Goal: Task Accomplishment & Management: Manage account settings

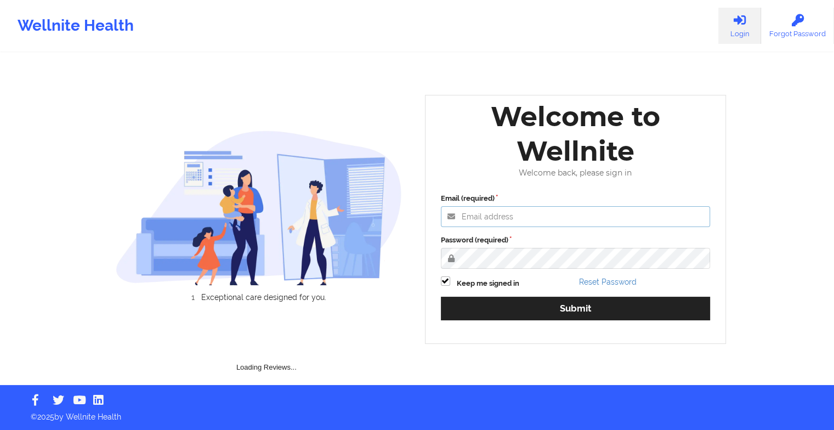
type input "[EMAIL_ADDRESS][DOMAIN_NAME]"
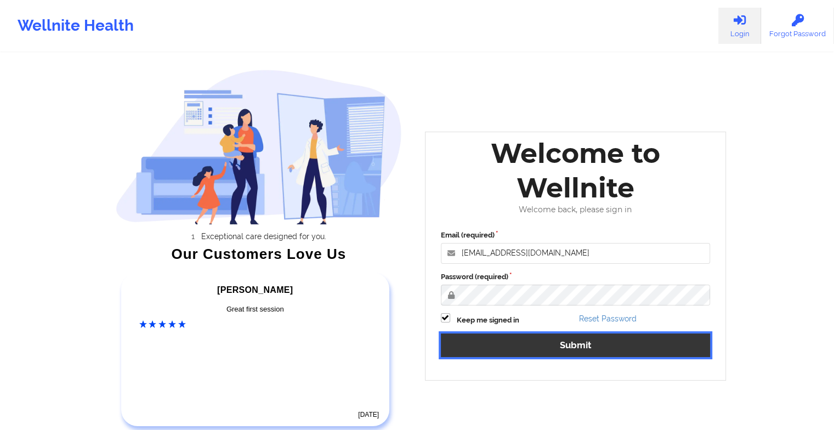
click at [480, 347] on button "Submit" at bounding box center [576, 345] width 270 height 24
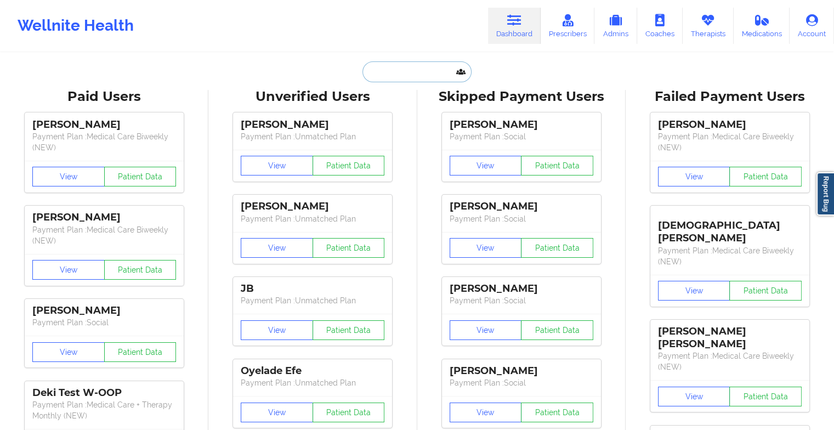
click at [387, 77] on input "text" at bounding box center [416, 71] width 109 height 21
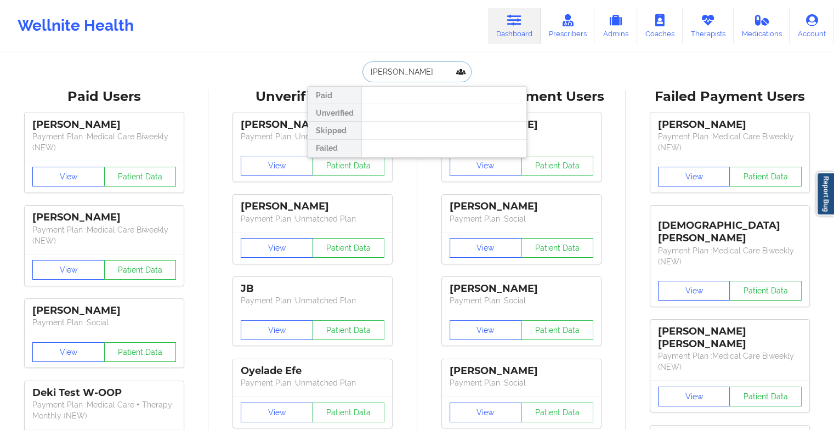
type input "[PERSON_NAME]"
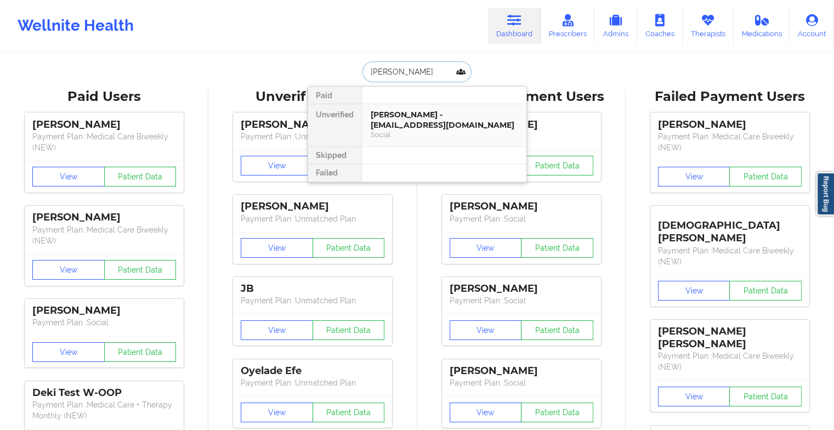
click at [417, 115] on div "[PERSON_NAME] - [EMAIL_ADDRESS][DOMAIN_NAME]" at bounding box center [444, 120] width 147 height 20
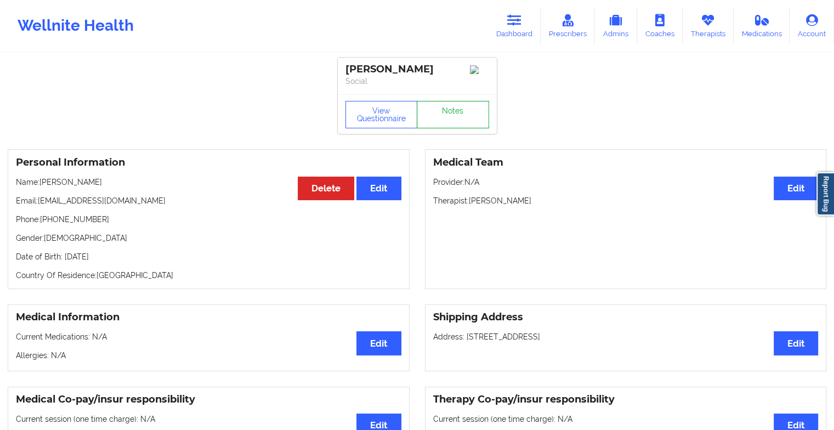
click at [450, 110] on link "Notes" at bounding box center [453, 114] width 72 height 27
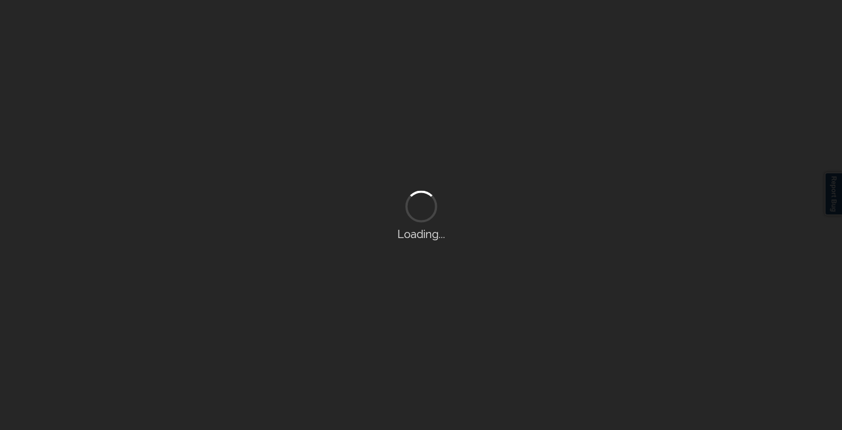
click at [450, 110] on div "Loading..." at bounding box center [421, 215] width 842 height 430
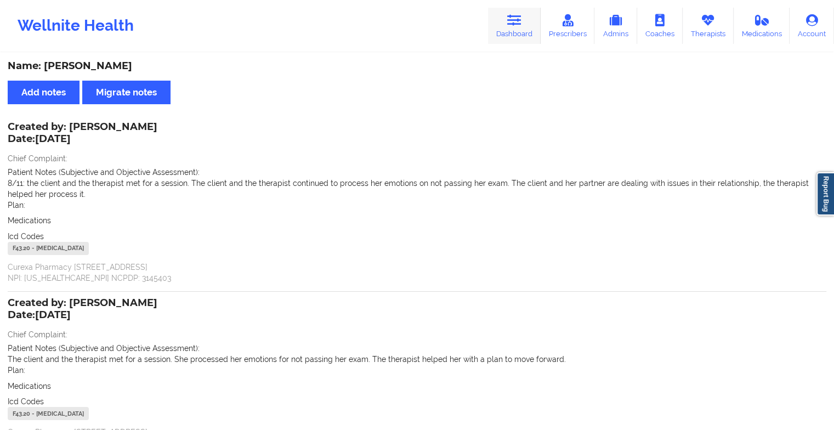
click at [507, 23] on link "Dashboard" at bounding box center [514, 26] width 53 height 36
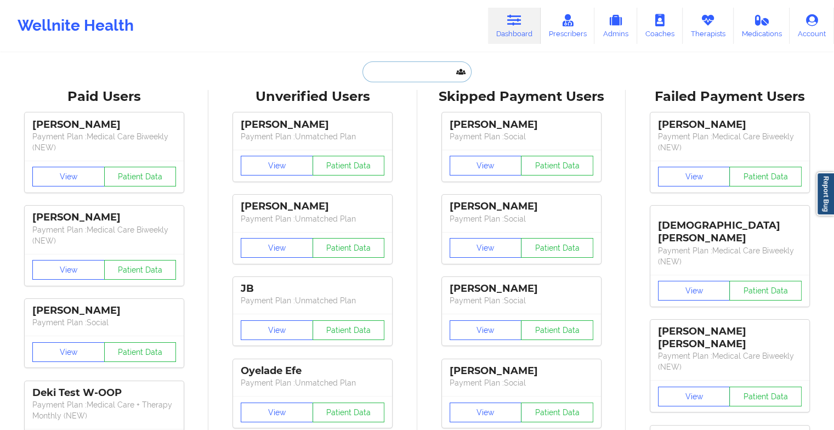
click at [409, 65] on input "text" at bounding box center [416, 71] width 109 height 21
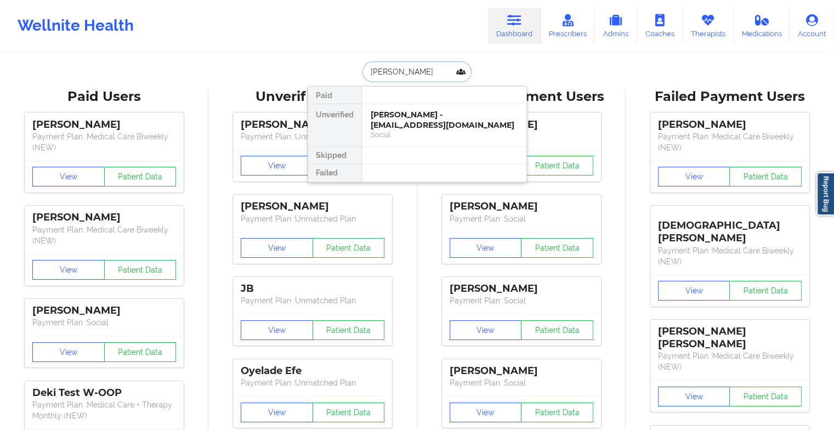
type input "[PERSON_NAME]"
click at [410, 126] on div "JULIA JARVIS - [EMAIL_ADDRESS][DOMAIN_NAME]" at bounding box center [444, 120] width 147 height 20
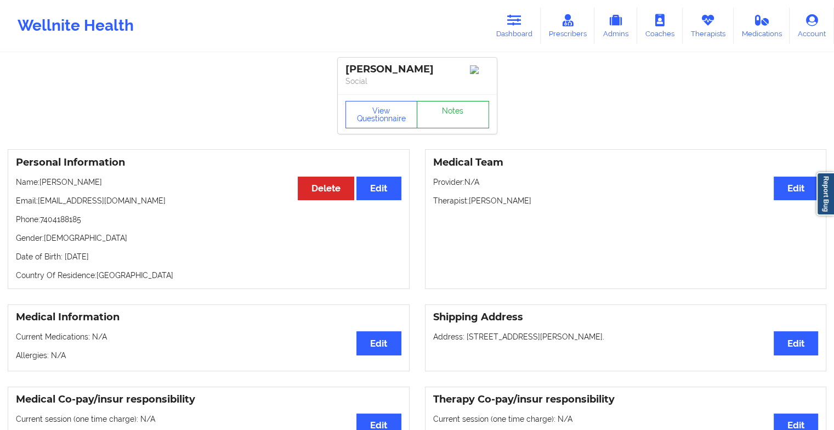
click at [456, 121] on link "Notes" at bounding box center [453, 114] width 72 height 27
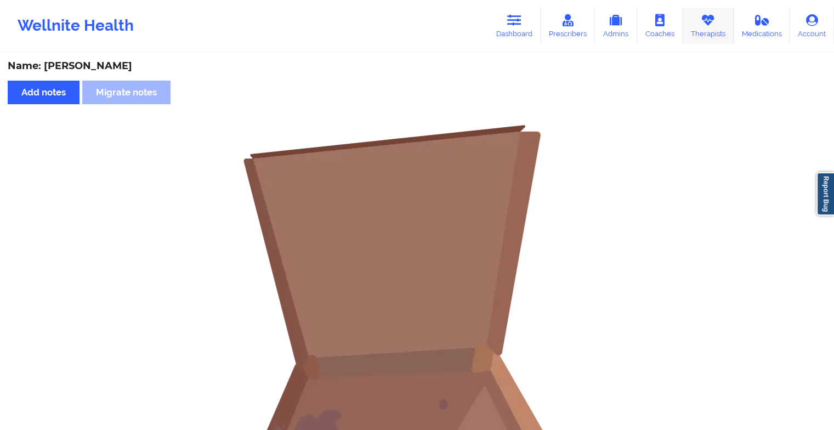
click at [707, 20] on icon at bounding box center [708, 20] width 14 height 12
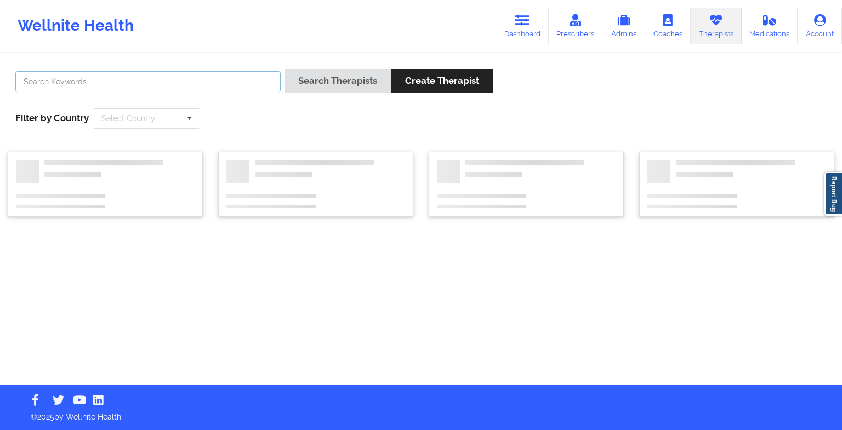
click at [127, 87] on input "text" at bounding box center [147, 81] width 265 height 21
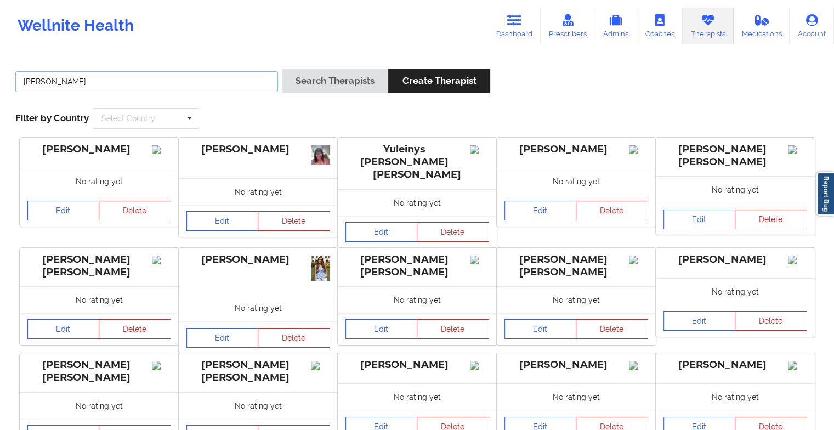
type input "[PERSON_NAME]"
click at [292, 83] on button "Search Therapists" at bounding box center [335, 81] width 106 height 24
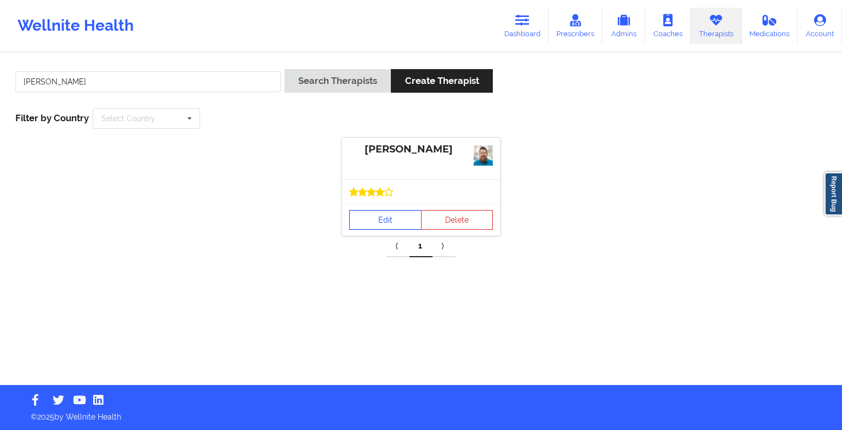
click at [388, 219] on link "Edit" at bounding box center [385, 220] width 72 height 20
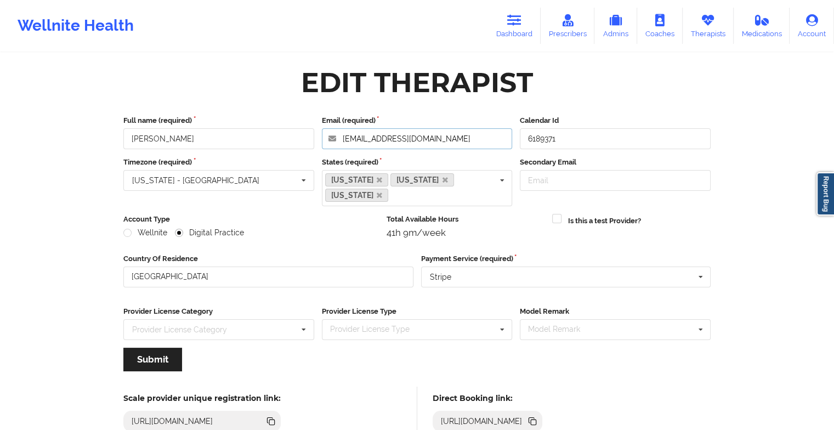
drag, startPoint x: 446, startPoint y: 139, endPoint x: 297, endPoint y: 141, distance: 148.6
click at [297, 141] on div "Full name (required) [PERSON_NAME] Email (required) [EMAIL_ADDRESS][DOMAIN_NAME…" at bounding box center [417, 132] width 595 height 34
click at [500, 18] on link "Dashboard" at bounding box center [514, 26] width 53 height 36
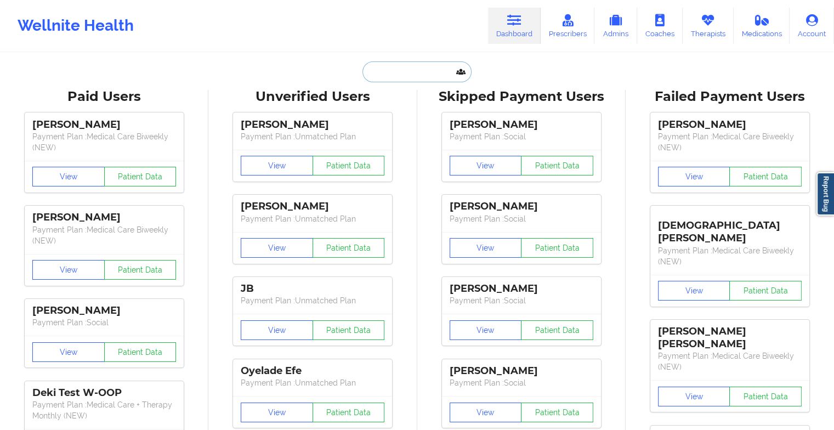
click at [395, 77] on input "text" at bounding box center [416, 71] width 109 height 21
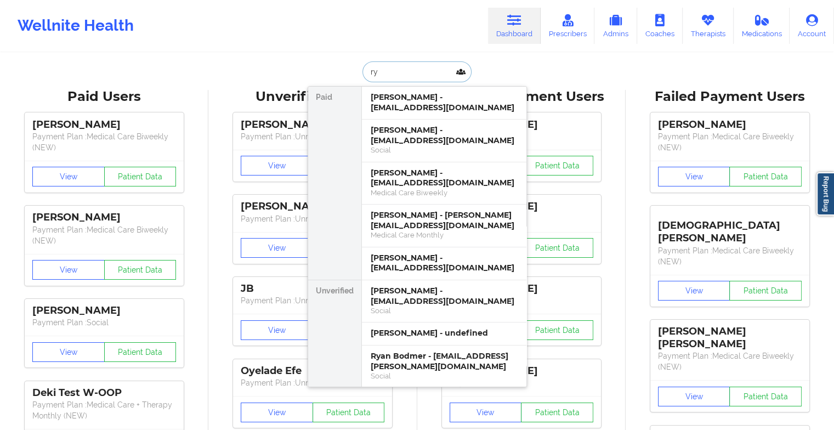
type input "r"
type input "[PERSON_NAME]"
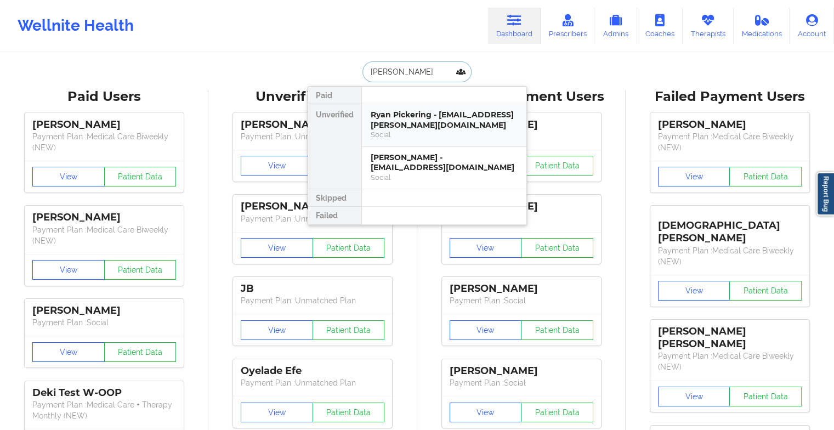
click at [430, 114] on div "Ryan Pickering - [EMAIL_ADDRESS][PERSON_NAME][DOMAIN_NAME]" at bounding box center [444, 120] width 147 height 20
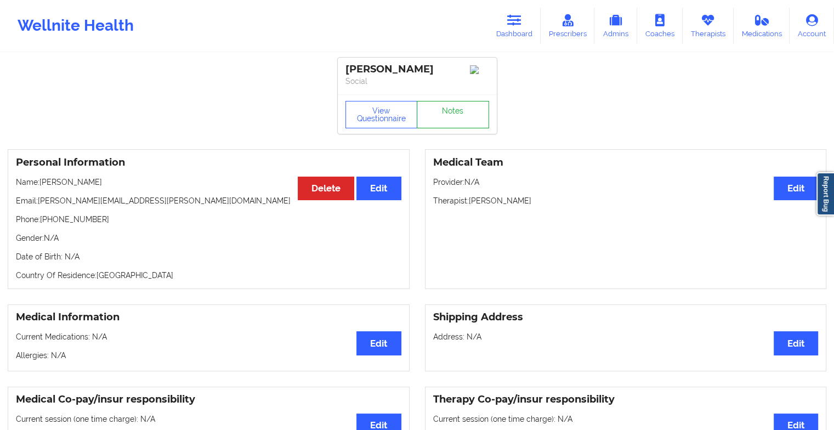
click at [451, 106] on link "Notes" at bounding box center [453, 114] width 72 height 27
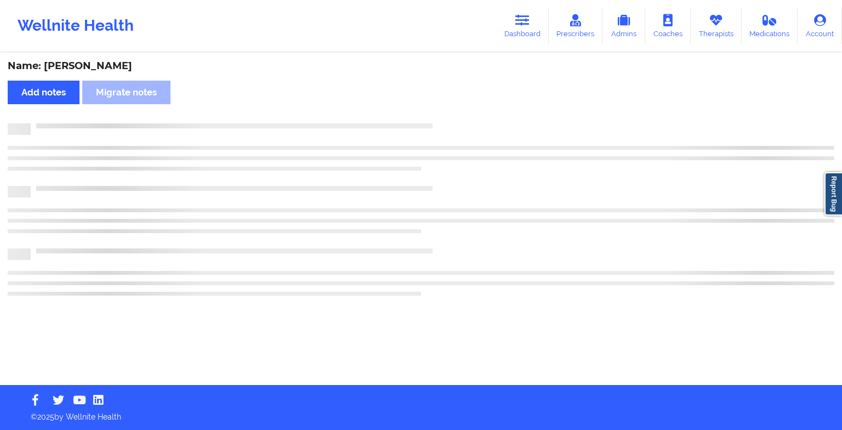
click at [451, 106] on div "Name: [PERSON_NAME] Add notes Migrate notes" at bounding box center [421, 219] width 842 height 331
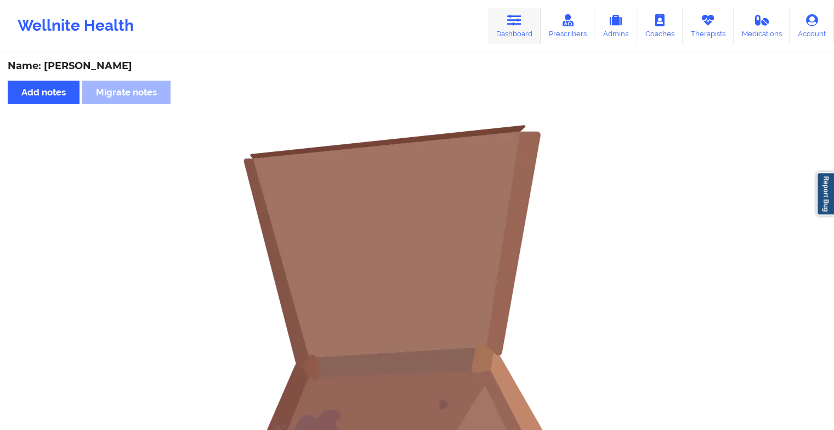
click at [523, 33] on link "Dashboard" at bounding box center [514, 26] width 53 height 36
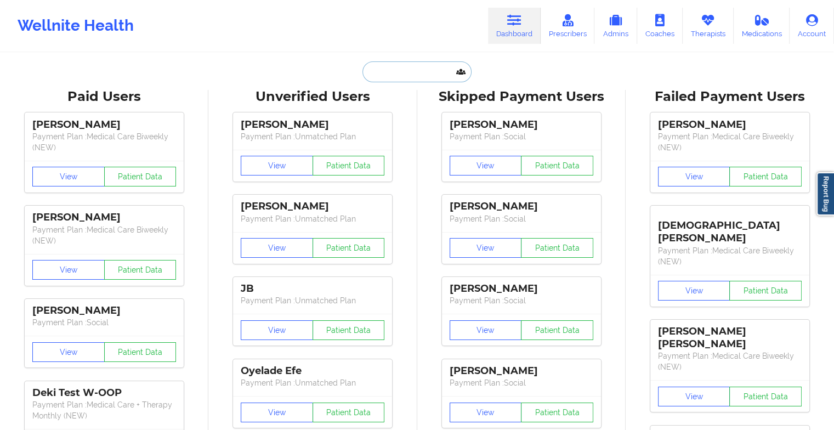
click at [421, 77] on input "text" at bounding box center [416, 71] width 109 height 21
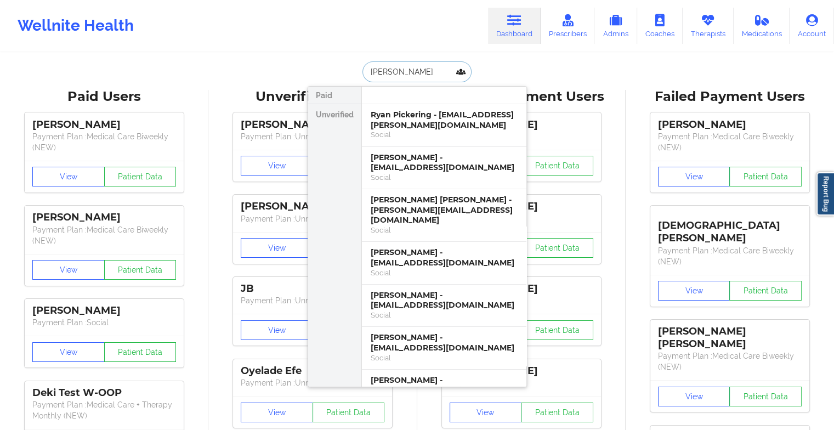
type input "[PERSON_NAME]"
click at [410, 125] on div "Ryan Pickering - [EMAIL_ADDRESS][PERSON_NAME][DOMAIN_NAME]" at bounding box center [444, 120] width 147 height 20
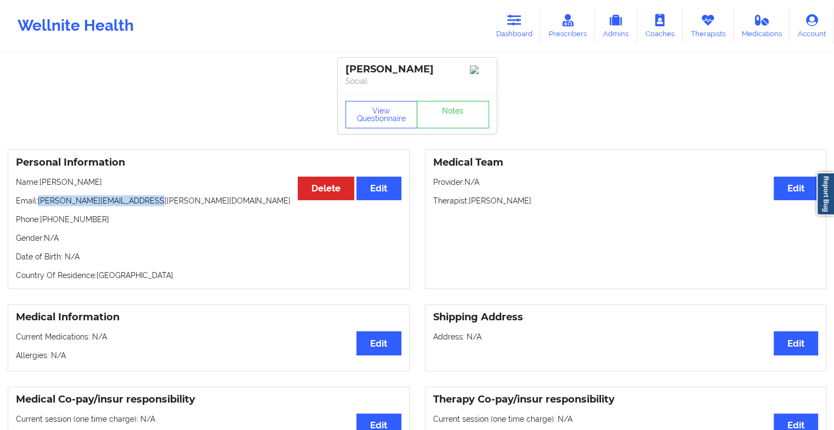
drag, startPoint x: 38, startPoint y: 204, endPoint x: 156, endPoint y: 192, distance: 118.0
click at [156, 192] on div "Personal Information Edit Delete Name: [PERSON_NAME] Email: [PERSON_NAME][EMAIL…" at bounding box center [209, 219] width 402 height 140
copy p "[PERSON_NAME][EMAIL_ADDRESS][PERSON_NAME][DOMAIN_NAME]"
click at [517, 24] on icon at bounding box center [514, 20] width 14 height 12
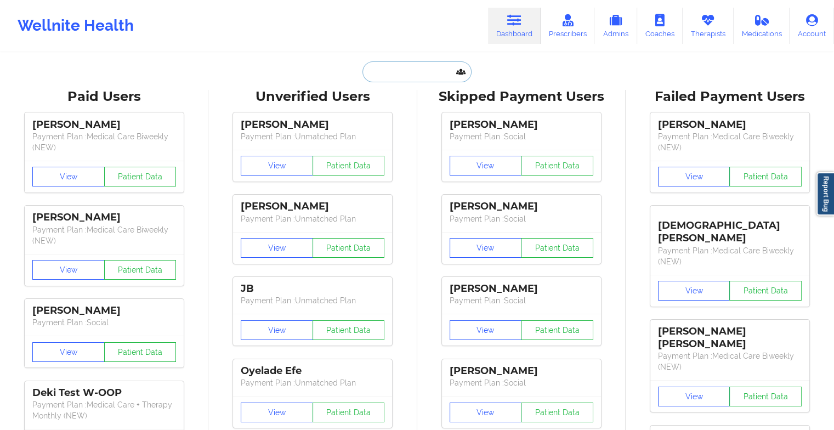
click at [392, 61] on input "text" at bounding box center [416, 71] width 109 height 21
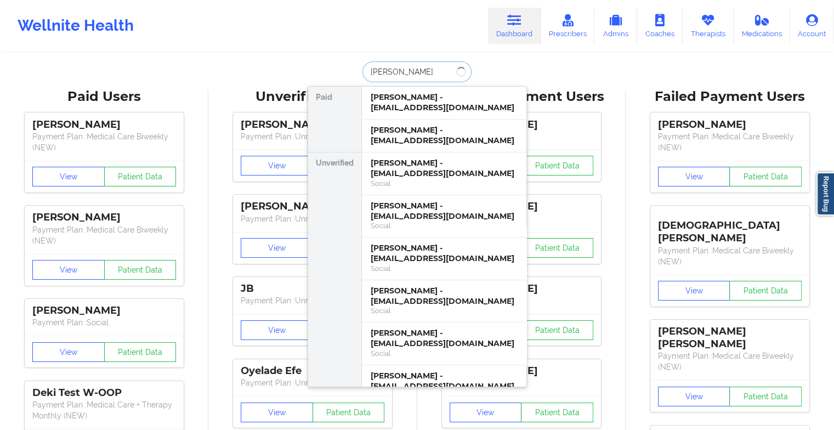
type input "[PERSON_NAME]"
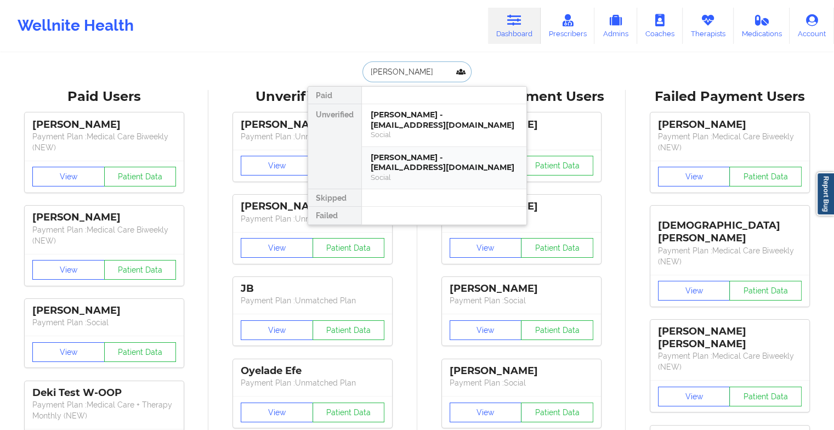
click at [415, 159] on div "[PERSON_NAME] - [EMAIL_ADDRESS][DOMAIN_NAME]" at bounding box center [444, 162] width 147 height 20
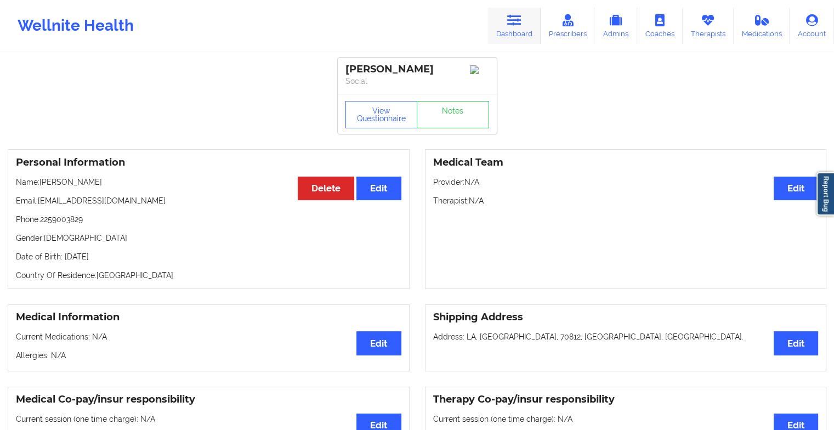
click at [513, 31] on link "Dashboard" at bounding box center [514, 26] width 53 height 36
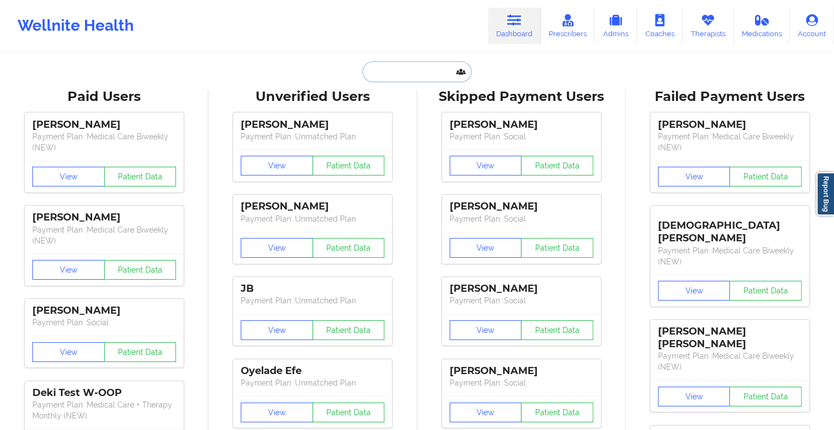
click at [418, 73] on input "text" at bounding box center [416, 71] width 109 height 21
type input "d"
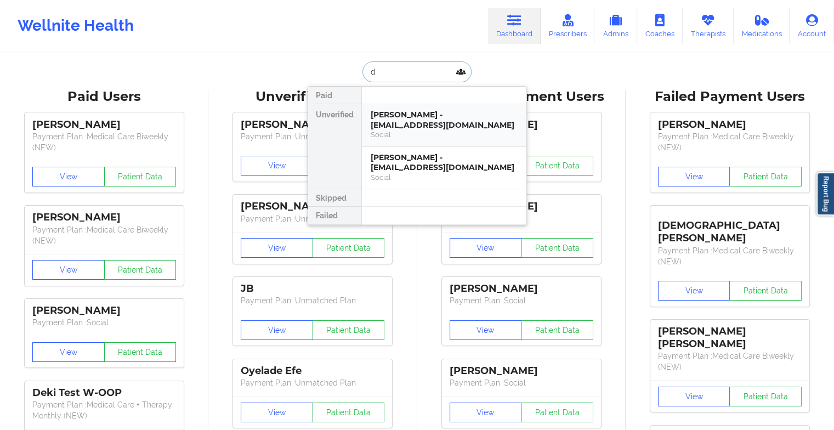
click at [390, 122] on div "[PERSON_NAME] - [EMAIL_ADDRESS][DOMAIN_NAME]" at bounding box center [444, 120] width 147 height 20
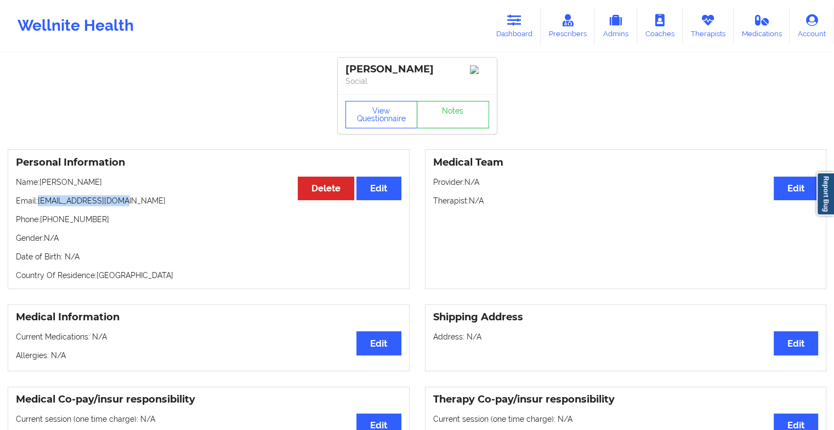
drag, startPoint x: 38, startPoint y: 214, endPoint x: 154, endPoint y: 206, distance: 116.0
click at [154, 206] on div "Personal Information Edit Delete Name: [PERSON_NAME] Email: [EMAIL_ADDRESS][DOM…" at bounding box center [209, 219] width 402 height 140
copy p "[EMAIL_ADDRESS][DOMAIN_NAME]"
click at [511, 27] on link "Dashboard" at bounding box center [514, 26] width 53 height 36
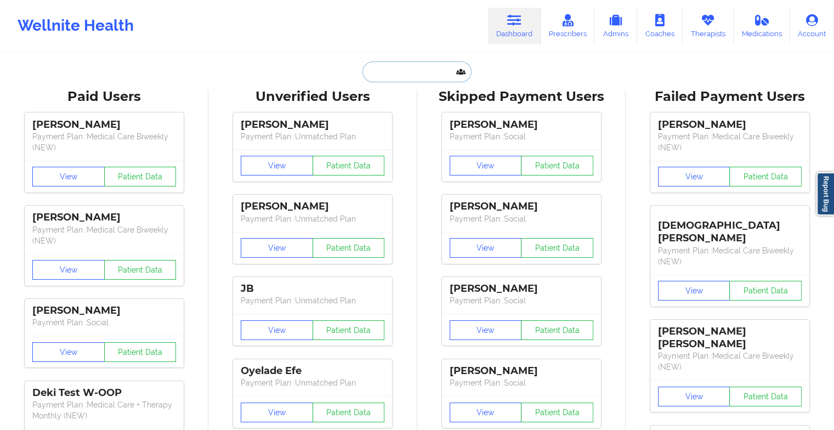
click at [379, 76] on input "text" at bounding box center [416, 71] width 109 height 21
paste input "[EMAIL_ADDRESS][DOMAIN_NAME]"
type input "[EMAIL_ADDRESS][DOMAIN_NAME]"
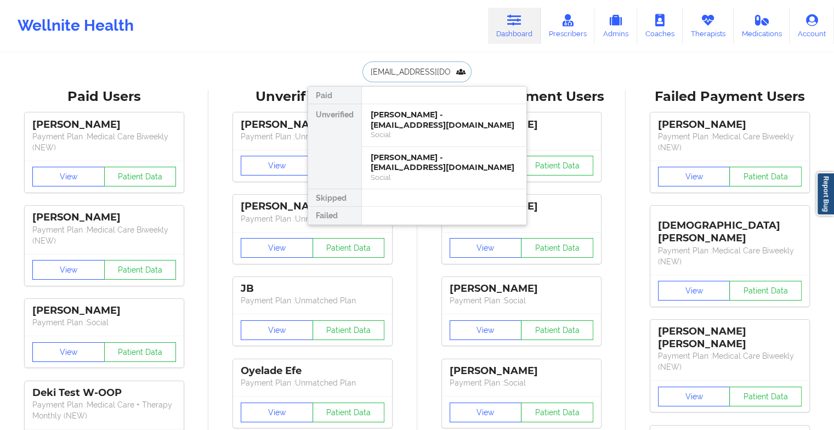
scroll to position [0, 16]
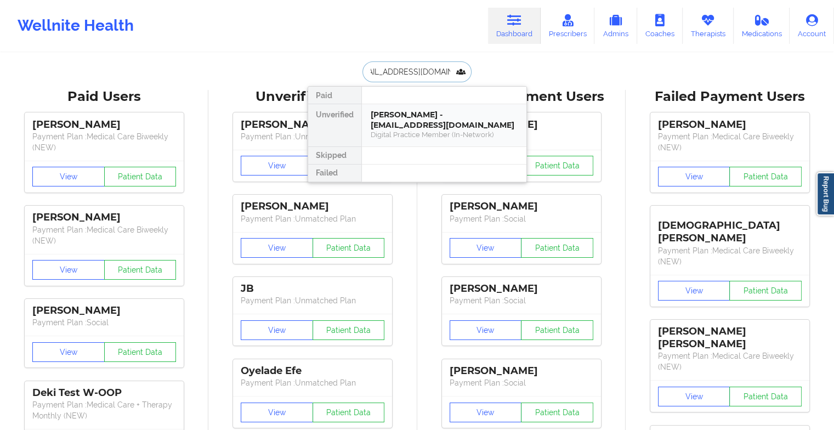
click at [449, 120] on div "[PERSON_NAME] - [EMAIL_ADDRESS][DOMAIN_NAME]" at bounding box center [444, 120] width 147 height 20
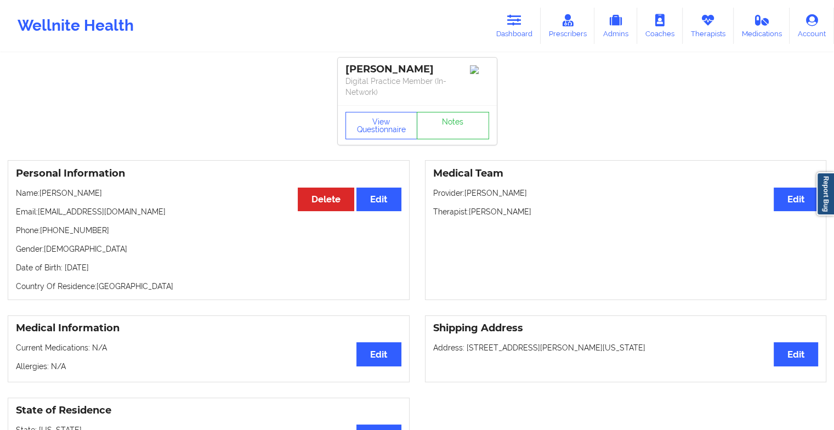
click at [457, 105] on div "[PERSON_NAME] Digital Practice Member (In-Network)" at bounding box center [417, 82] width 159 height 48
drag, startPoint x: 457, startPoint y: 111, endPoint x: 448, endPoint y: 135, distance: 26.4
click at [448, 135] on div "[PERSON_NAME] Digital Practice Member (In-Network) View Questionnaire Notes" at bounding box center [417, 101] width 159 height 87
click at [448, 135] on link "Notes" at bounding box center [453, 125] width 72 height 27
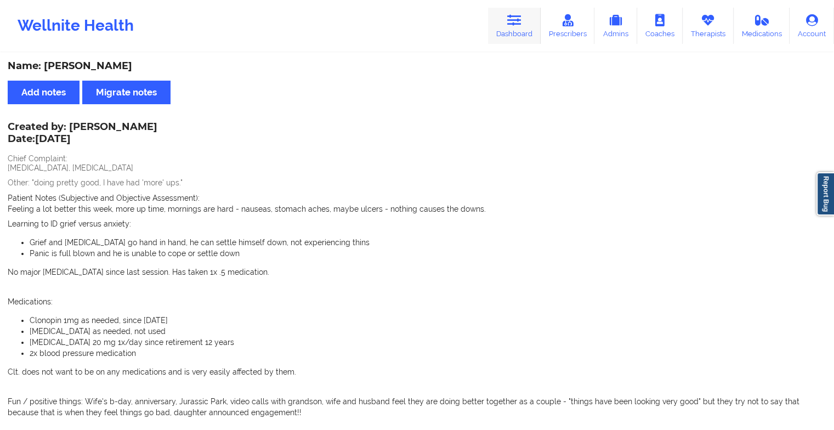
click at [509, 36] on link "Dashboard" at bounding box center [514, 26] width 53 height 36
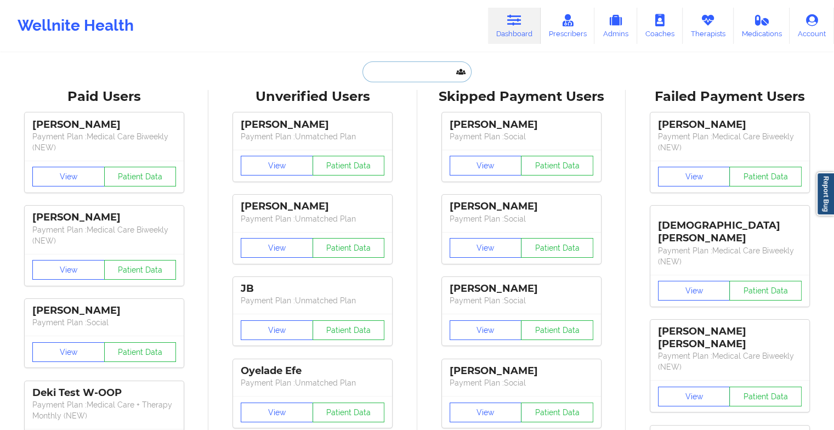
click at [400, 76] on input "text" at bounding box center [416, 71] width 109 height 21
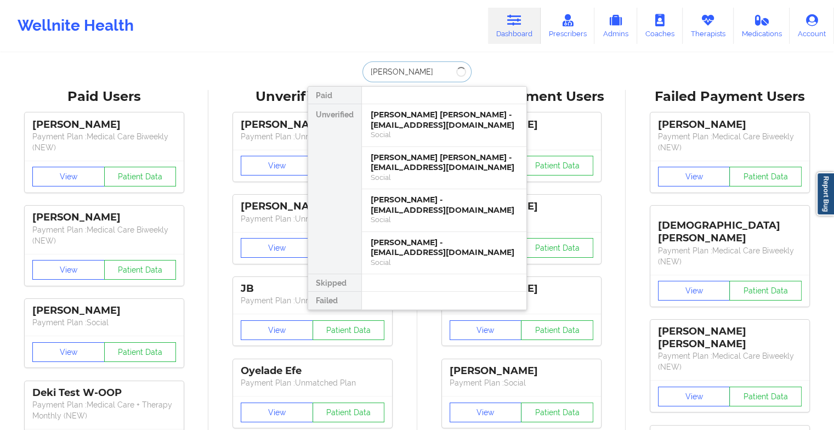
type input "[PERSON_NAME] [PERSON_NAME]"
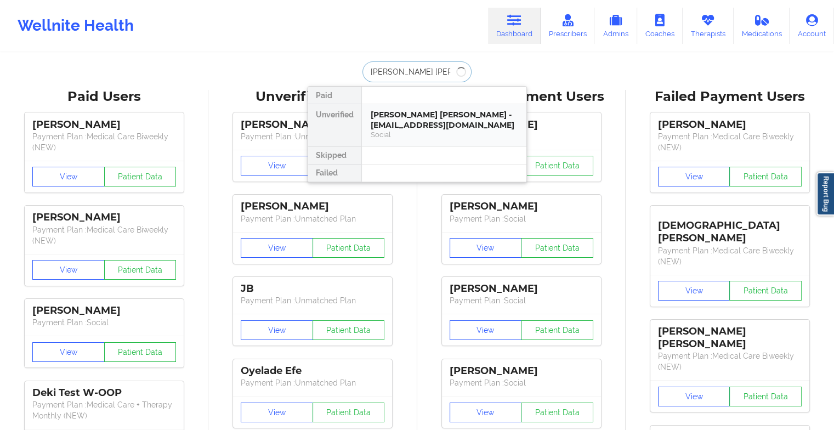
click at [426, 128] on div "[PERSON_NAME] [PERSON_NAME] - [EMAIL_ADDRESS][DOMAIN_NAME]" at bounding box center [444, 120] width 147 height 20
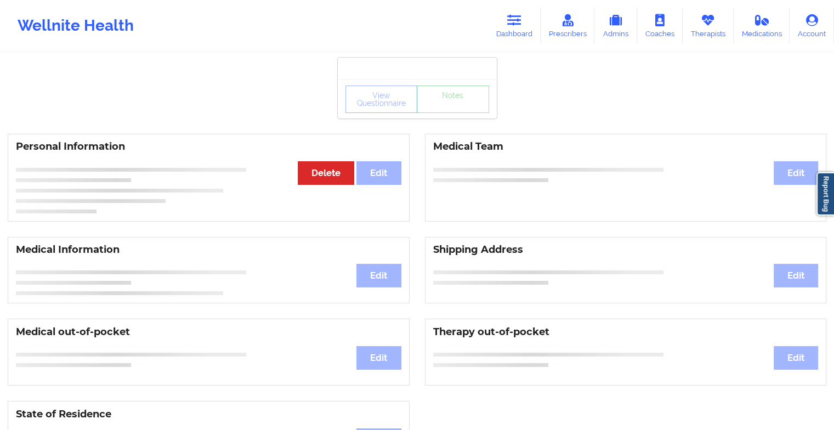
click at [451, 114] on div "View Questionnaire Notes" at bounding box center [417, 98] width 159 height 39
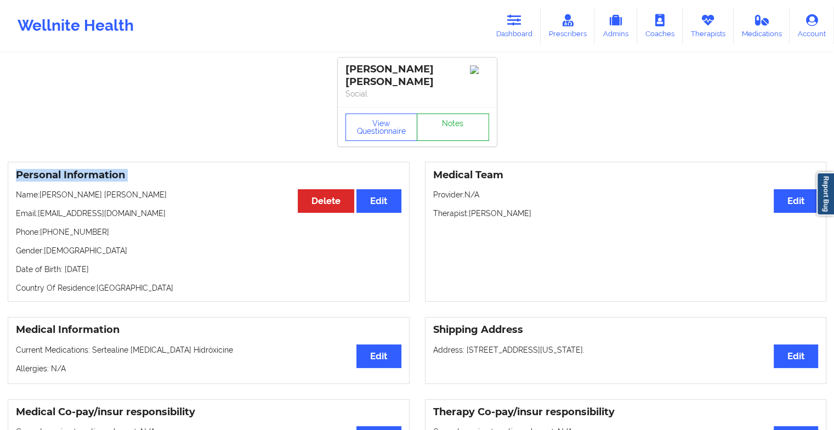
click at [447, 127] on link "Notes" at bounding box center [453, 127] width 72 height 27
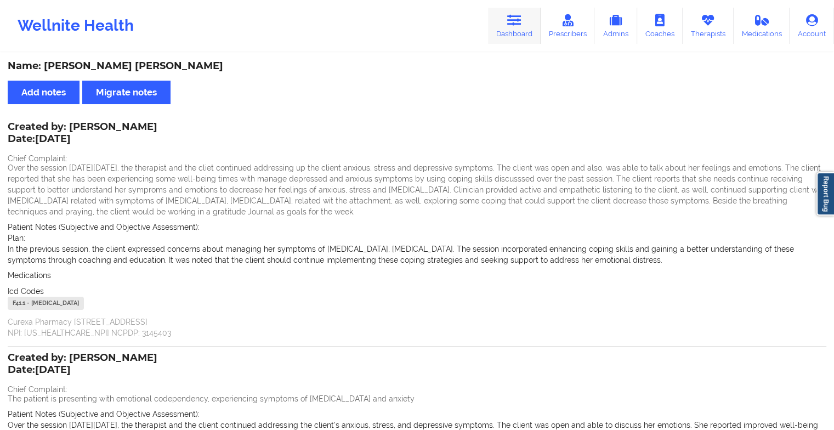
click at [525, 18] on link "Dashboard" at bounding box center [514, 26] width 53 height 36
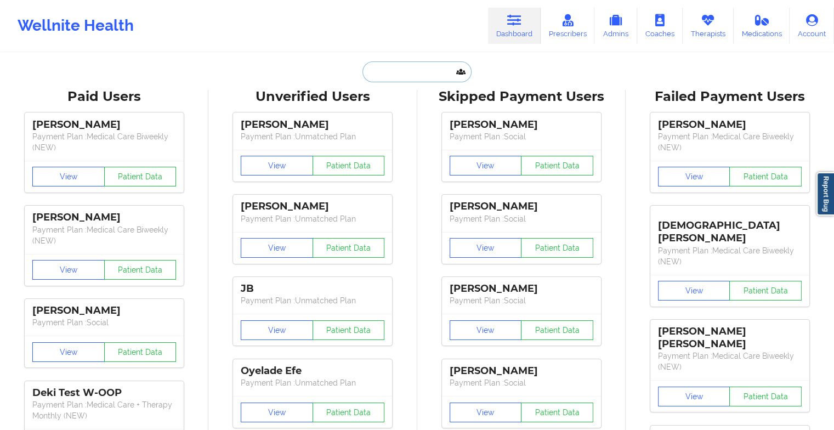
click at [416, 66] on input "text" at bounding box center [416, 71] width 109 height 21
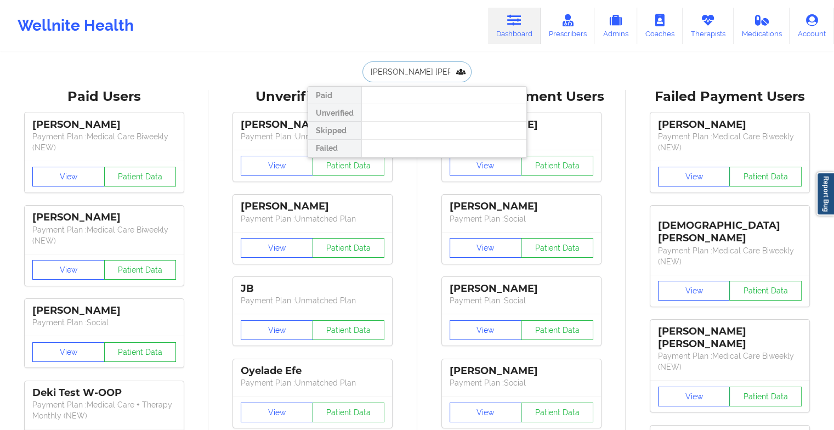
type input "[PERSON_NAME]"
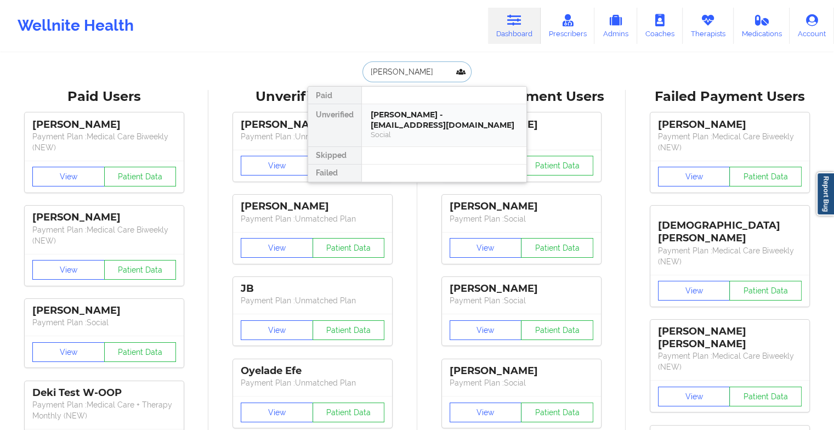
click at [410, 116] on div "[PERSON_NAME] - [EMAIL_ADDRESS][DOMAIN_NAME]" at bounding box center [444, 120] width 147 height 20
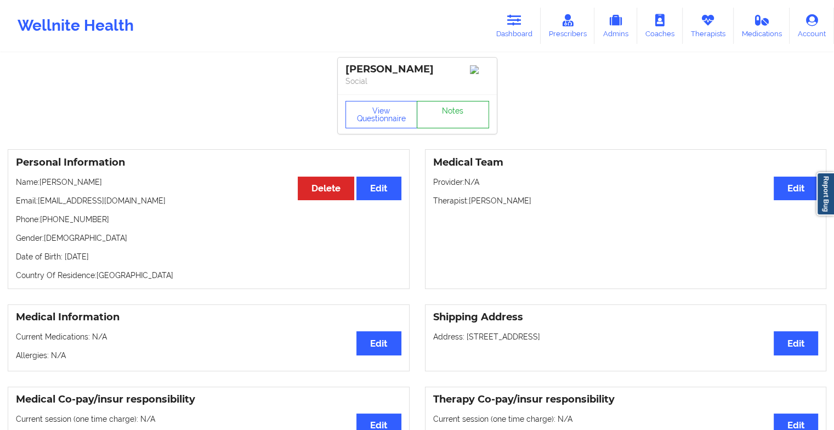
click at [469, 111] on link "Notes" at bounding box center [453, 114] width 72 height 27
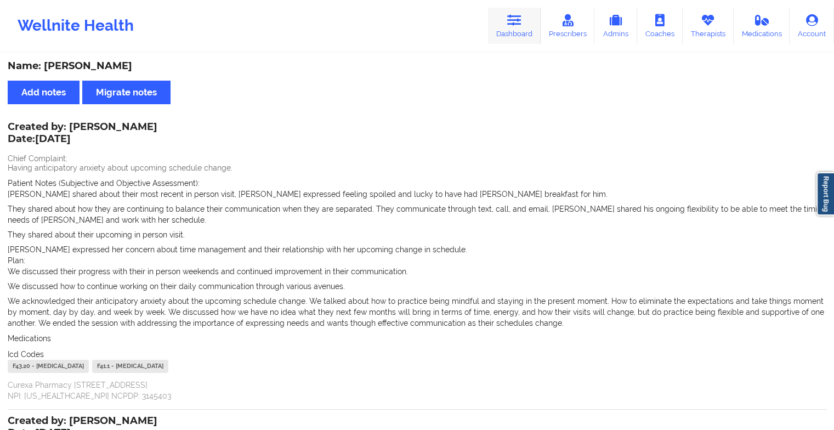
click at [508, 25] on link "Dashboard" at bounding box center [514, 26] width 53 height 36
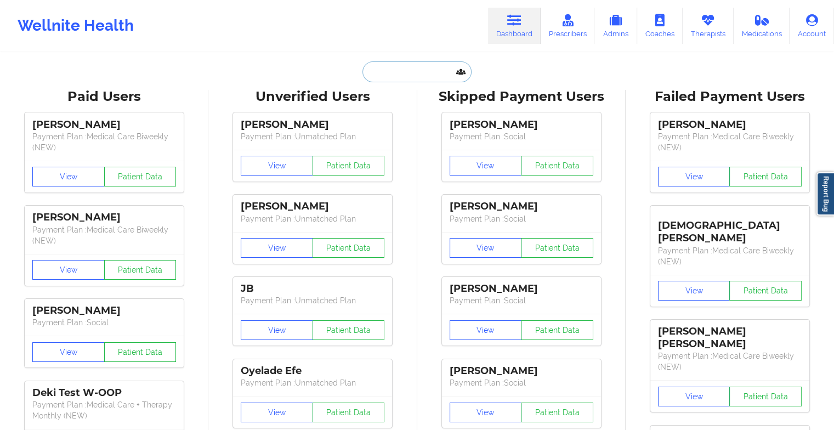
click at [395, 73] on input "text" at bounding box center [416, 71] width 109 height 21
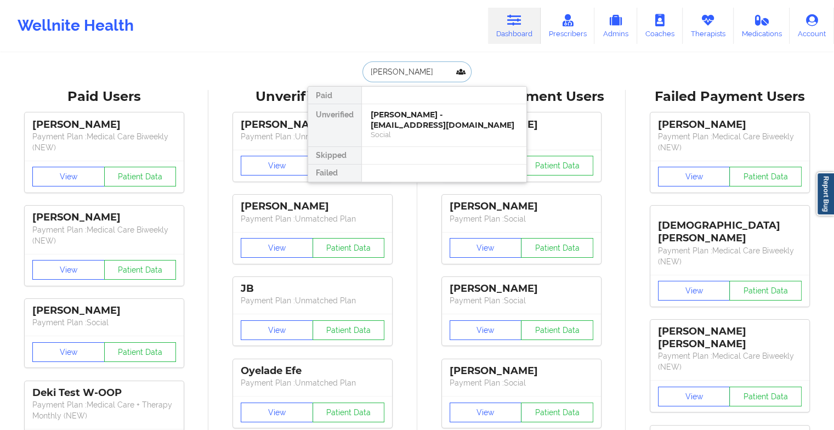
type input "[PERSON_NAME]"
click at [428, 117] on div "[PERSON_NAME] - [EMAIL_ADDRESS][DOMAIN_NAME]" at bounding box center [444, 120] width 147 height 20
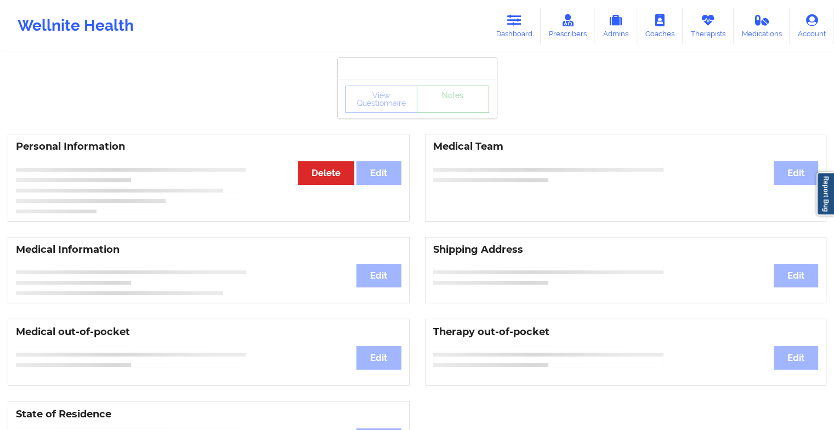
click at [460, 110] on link "Notes" at bounding box center [453, 99] width 72 height 27
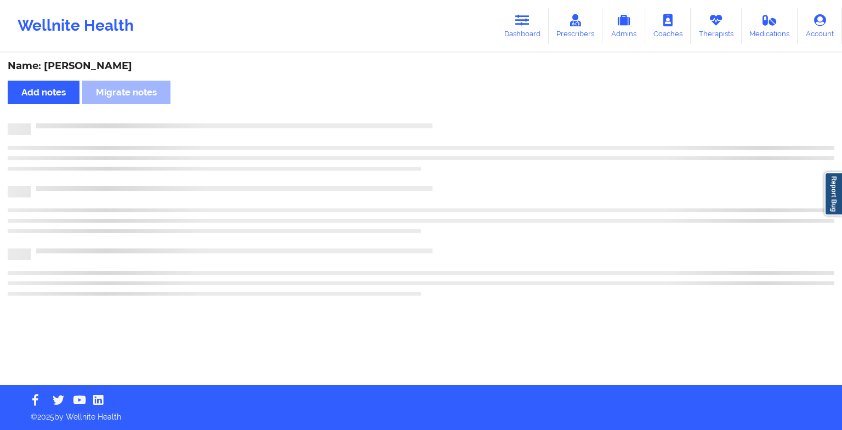
click at [460, 110] on div "Name: [PERSON_NAME] Add notes Migrate notes" at bounding box center [421, 219] width 842 height 331
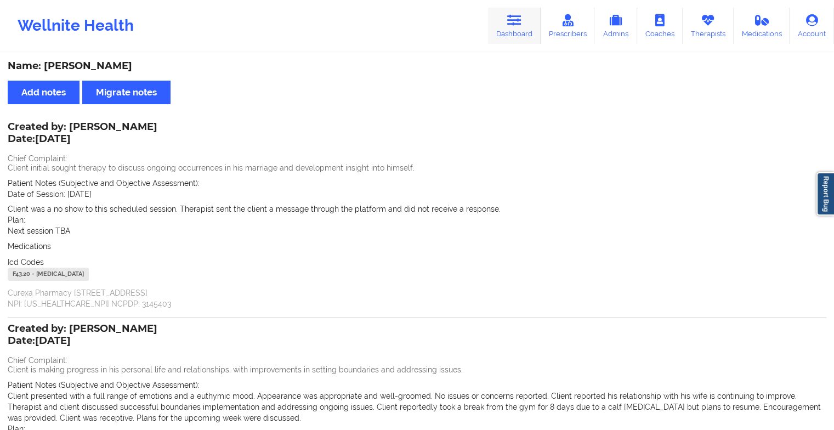
click at [518, 31] on link "Dashboard" at bounding box center [514, 26] width 53 height 36
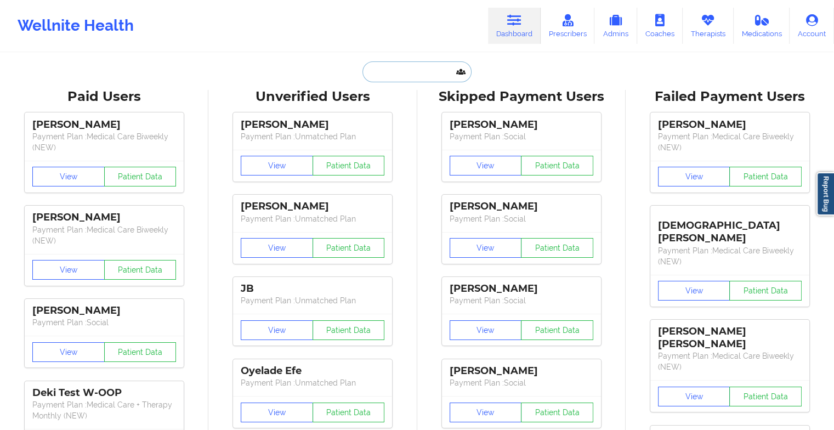
click at [403, 68] on input "text" at bounding box center [416, 71] width 109 height 21
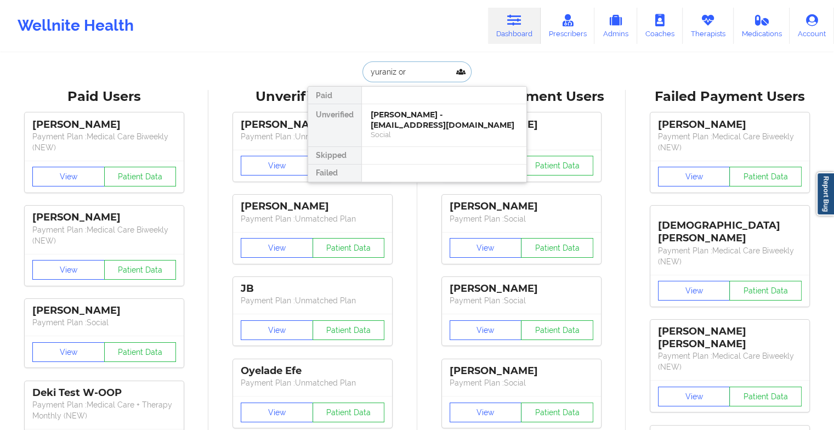
type input "yuraniz ort"
click at [402, 122] on div "[PERSON_NAME] - [PERSON_NAME][EMAIL_ADDRESS]" at bounding box center [444, 120] width 147 height 20
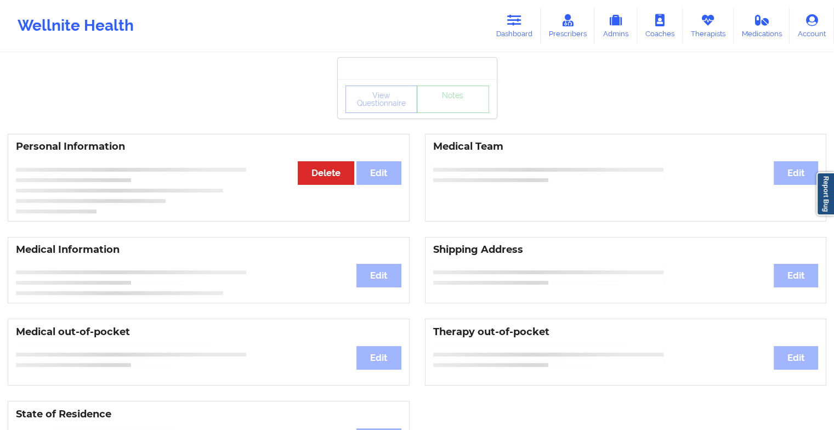
click at [450, 110] on div "View Questionnaire Notes" at bounding box center [417, 99] width 144 height 27
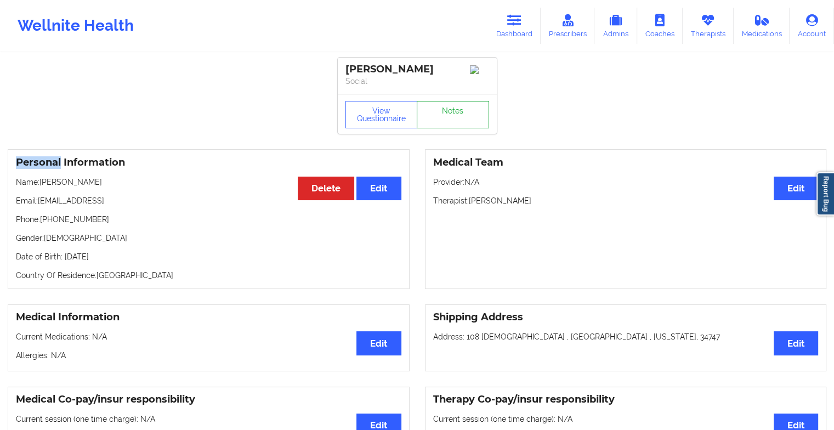
click at [450, 110] on link "Notes" at bounding box center [453, 114] width 72 height 27
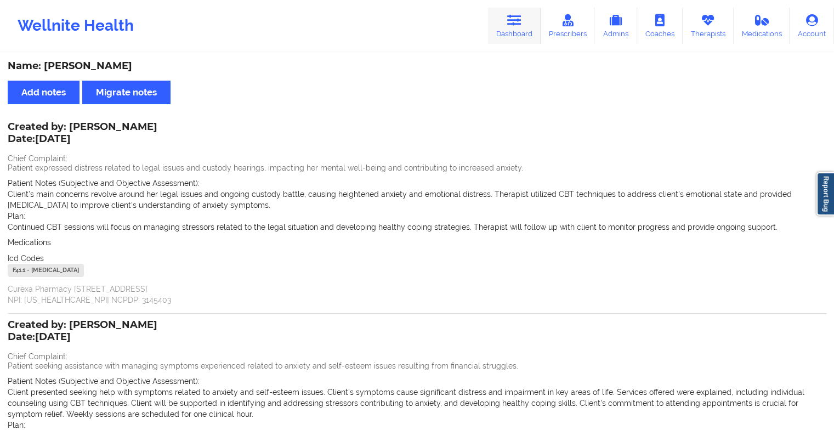
click at [515, 35] on link "Dashboard" at bounding box center [514, 26] width 53 height 36
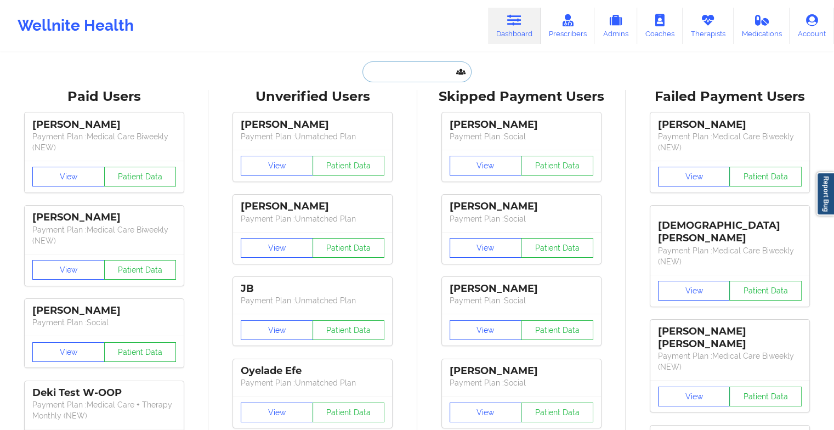
click at [409, 68] on input "text" at bounding box center [416, 71] width 109 height 21
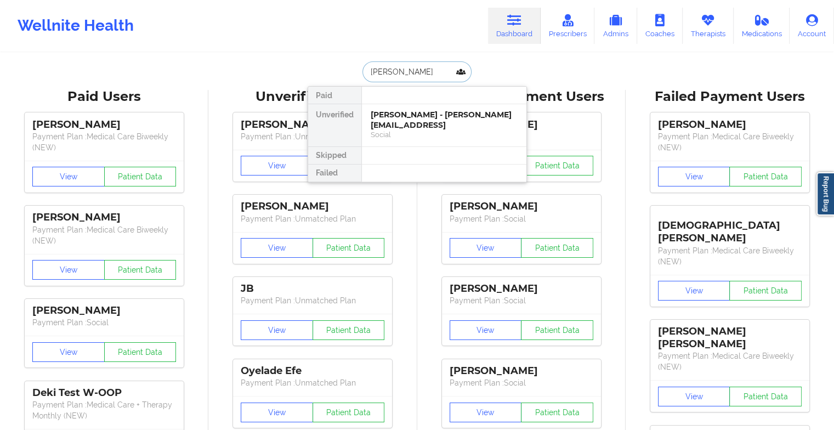
type input "[PERSON_NAME]"
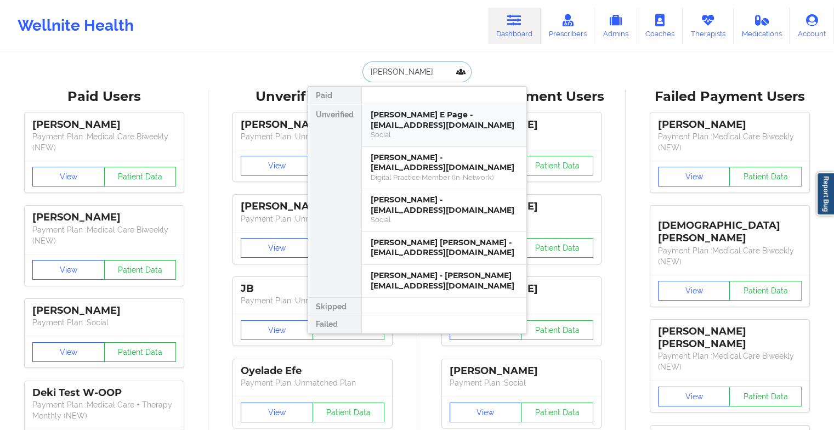
click at [428, 131] on div "Social" at bounding box center [444, 134] width 147 height 9
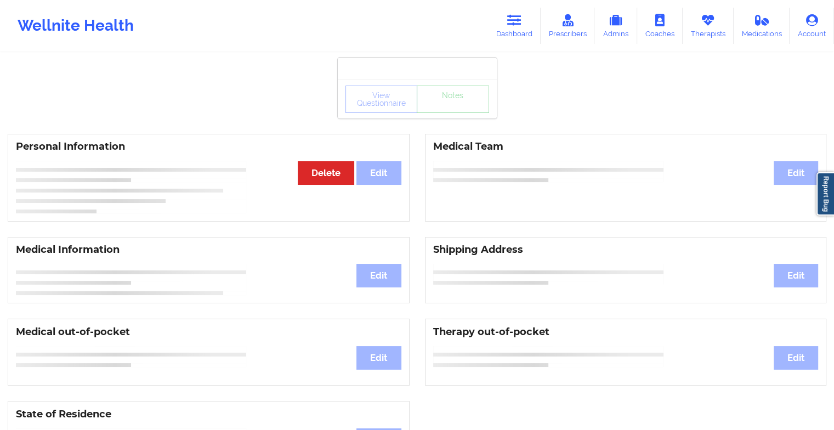
click at [453, 108] on div "View Questionnaire Notes" at bounding box center [417, 99] width 144 height 27
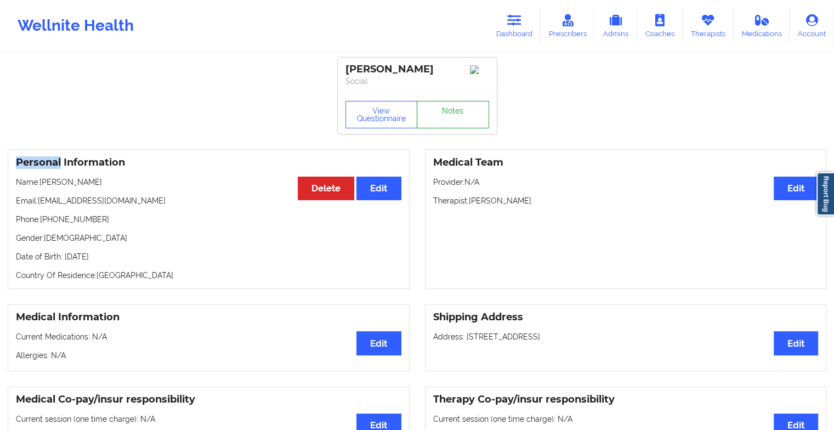
click at [453, 108] on link "Notes" at bounding box center [453, 114] width 72 height 27
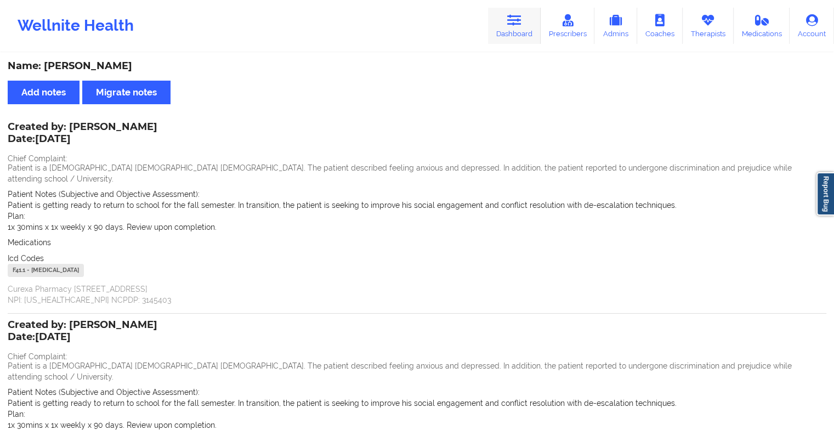
click at [526, 33] on link "Dashboard" at bounding box center [514, 26] width 53 height 36
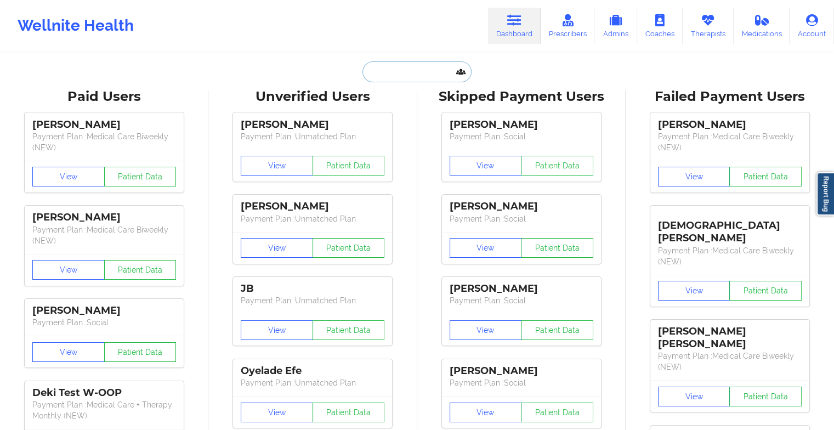
click at [441, 64] on input "text" at bounding box center [416, 71] width 109 height 21
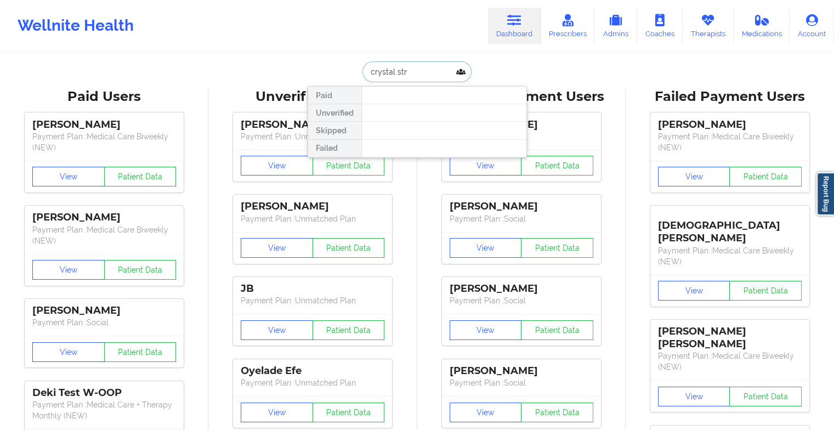
click at [390, 70] on input "crystal str" at bounding box center [416, 71] width 109 height 21
type input "crystal l str"
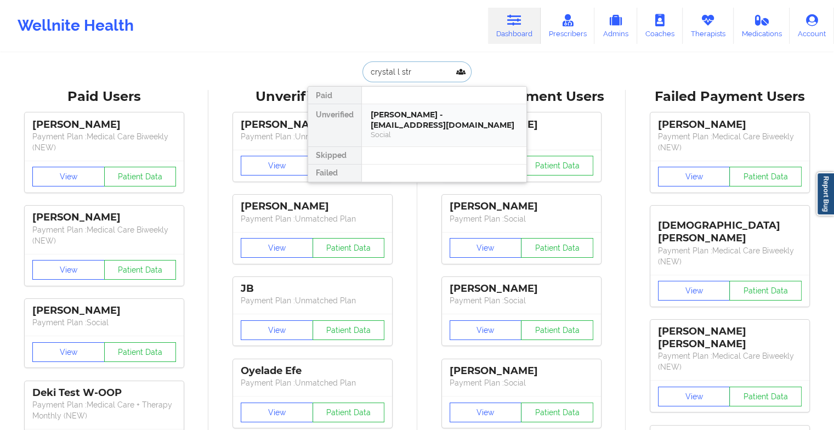
click at [441, 114] on div "[PERSON_NAME] - [EMAIL_ADDRESS][DOMAIN_NAME]" at bounding box center [444, 120] width 147 height 20
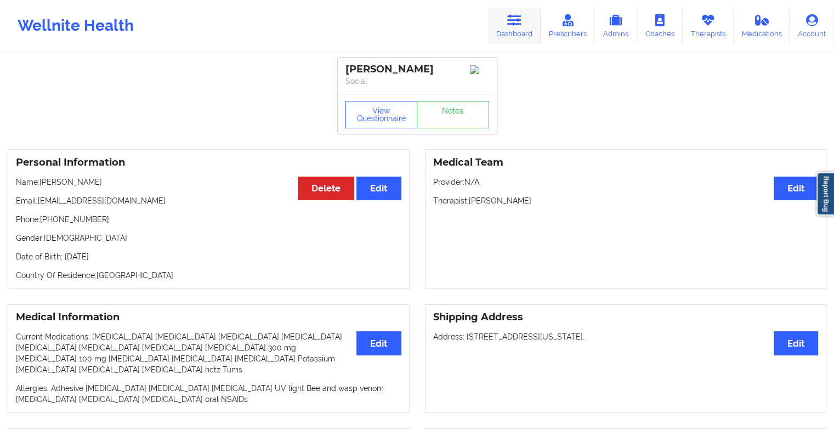
click at [508, 24] on link "Dashboard" at bounding box center [514, 26] width 53 height 36
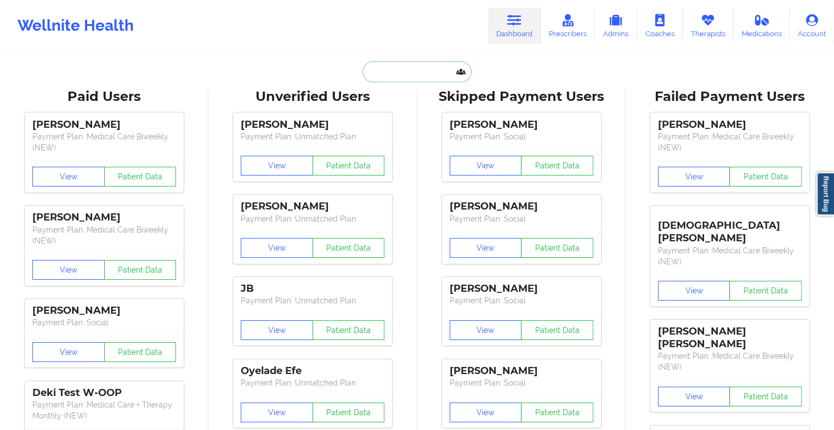
click at [395, 68] on input "text" at bounding box center [416, 71] width 109 height 21
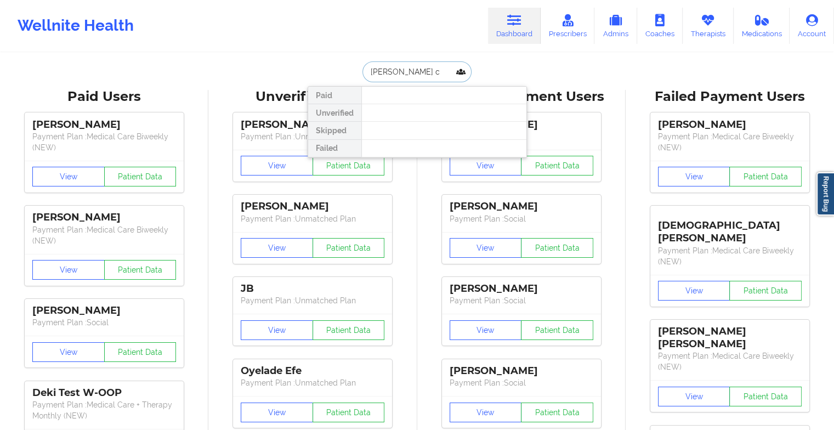
type input "[PERSON_NAME] co"
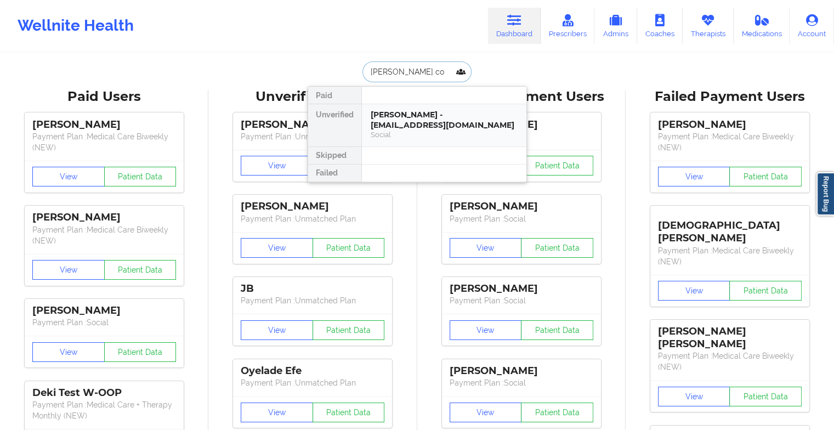
click at [417, 115] on div "[PERSON_NAME] - [EMAIL_ADDRESS][DOMAIN_NAME]" at bounding box center [444, 120] width 147 height 20
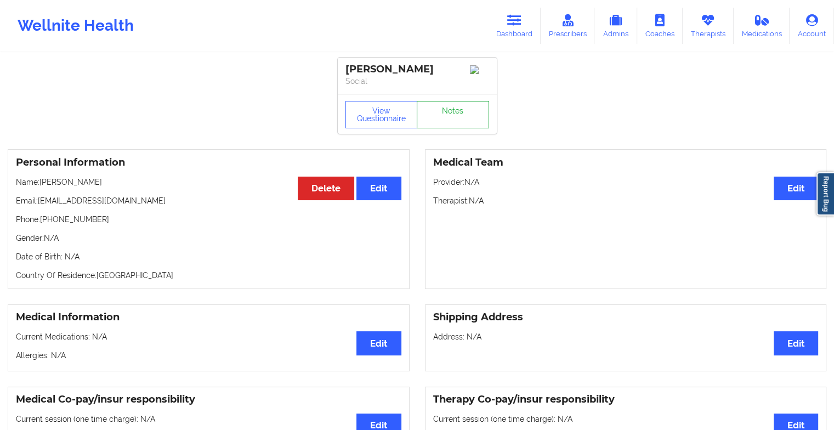
click at [437, 128] on link "Notes" at bounding box center [453, 114] width 72 height 27
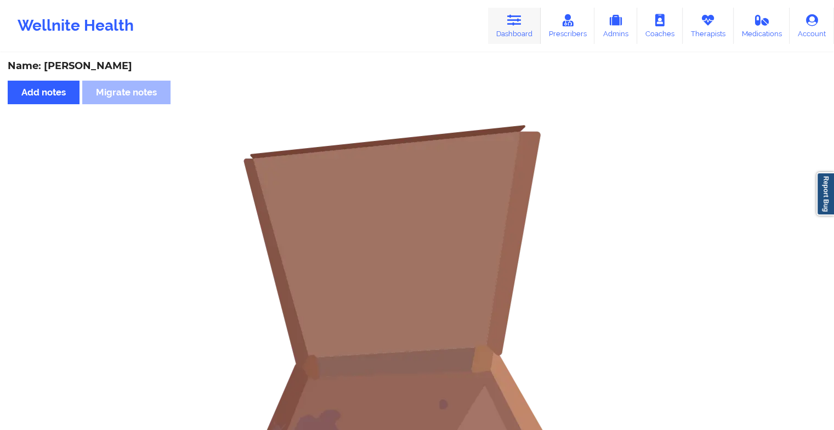
click at [507, 14] on link "Dashboard" at bounding box center [514, 26] width 53 height 36
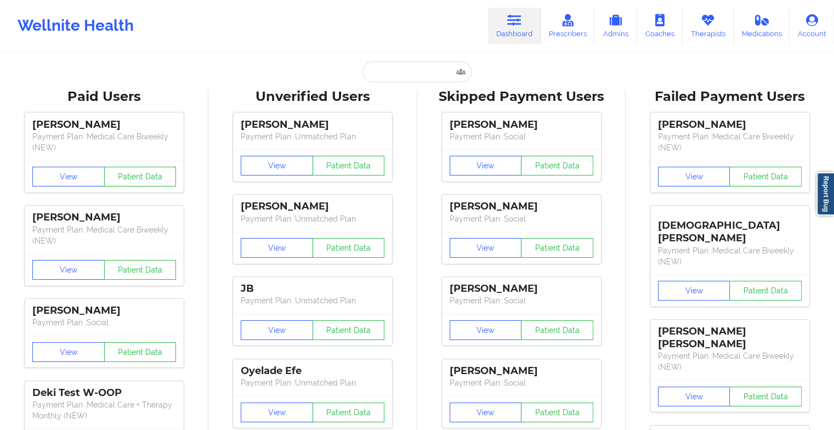
click at [507, 14] on link "Dashboard" at bounding box center [514, 26] width 53 height 36
click at [415, 70] on input "text" at bounding box center [416, 71] width 109 height 21
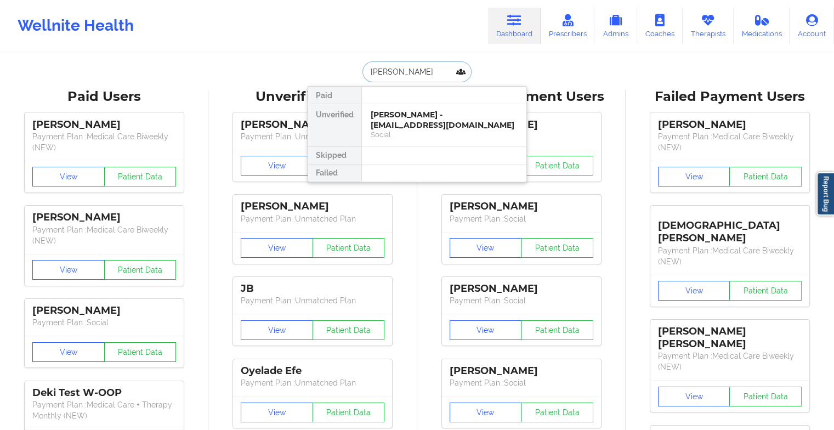
type input "[PERSON_NAME]"
click at [397, 112] on div "[PERSON_NAME] - [EMAIL_ADDRESS][DOMAIN_NAME]" at bounding box center [444, 120] width 147 height 20
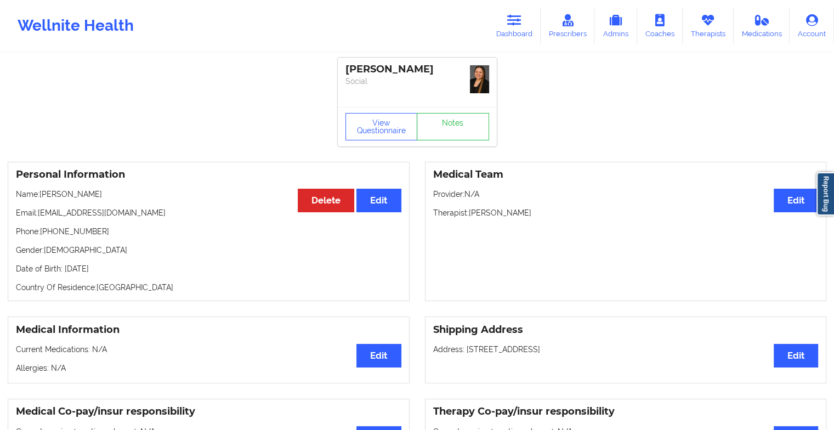
click at [438, 104] on div "[PERSON_NAME] Social" at bounding box center [417, 82] width 159 height 49
drag, startPoint x: 438, startPoint y: 104, endPoint x: 440, endPoint y: 128, distance: 23.7
click at [440, 128] on div "[PERSON_NAME] Social View Questionnaire Notes" at bounding box center [417, 102] width 159 height 89
click at [440, 128] on link "Notes" at bounding box center [453, 126] width 72 height 27
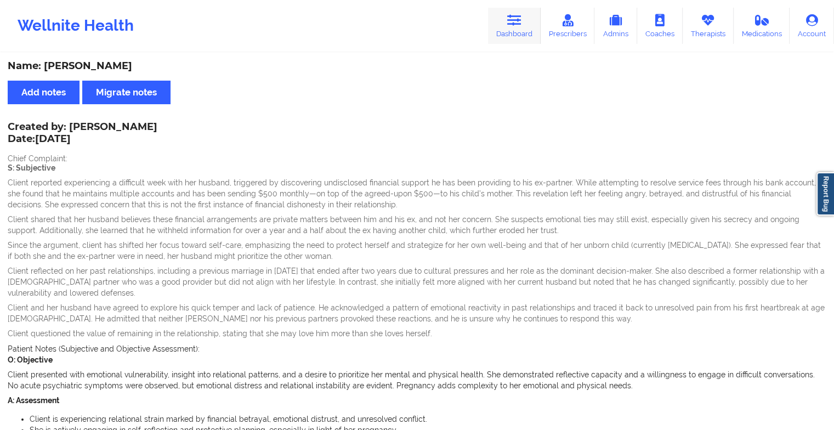
click at [490, 35] on link "Dashboard" at bounding box center [514, 26] width 53 height 36
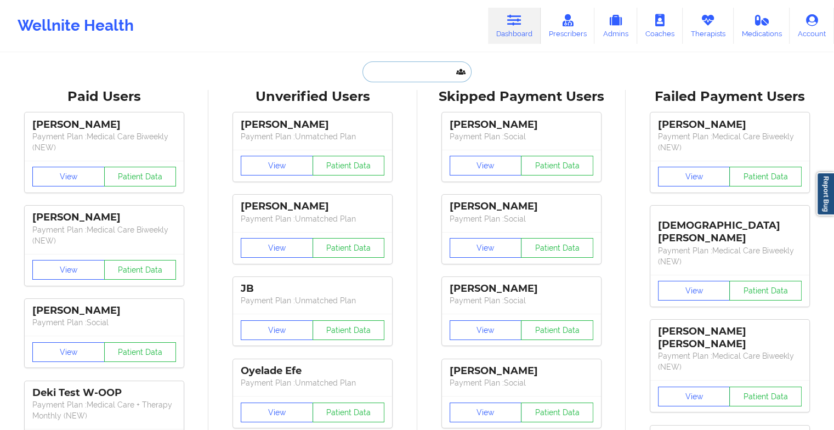
click at [404, 70] on input "text" at bounding box center [416, 71] width 109 height 21
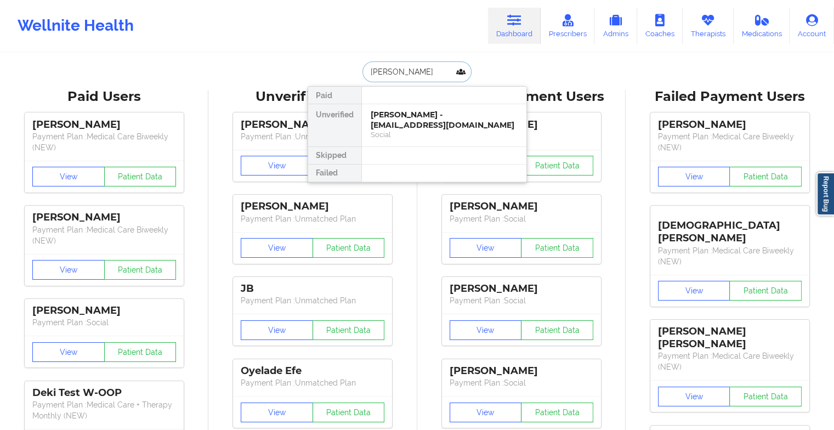
type input "[PERSON_NAME]"
click at [406, 120] on div "[PERSON_NAME] - [EMAIL_ADDRESS][DOMAIN_NAME]" at bounding box center [444, 120] width 147 height 20
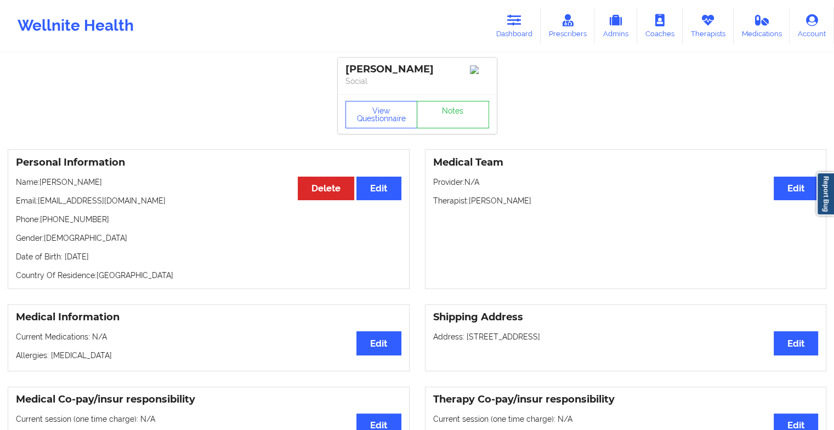
click at [444, 103] on div "View Questionnaire Notes" at bounding box center [417, 113] width 159 height 39
click at [440, 110] on link "Notes" at bounding box center [453, 114] width 72 height 27
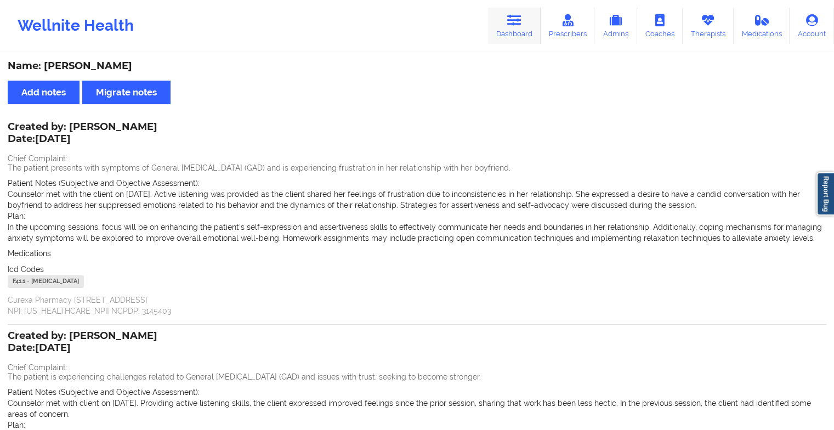
click at [507, 20] on link "Dashboard" at bounding box center [514, 26] width 53 height 36
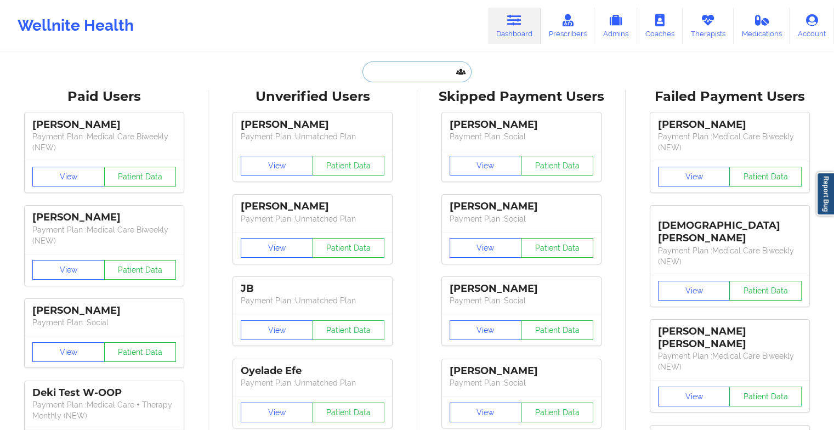
click at [399, 72] on input "text" at bounding box center [416, 71] width 109 height 21
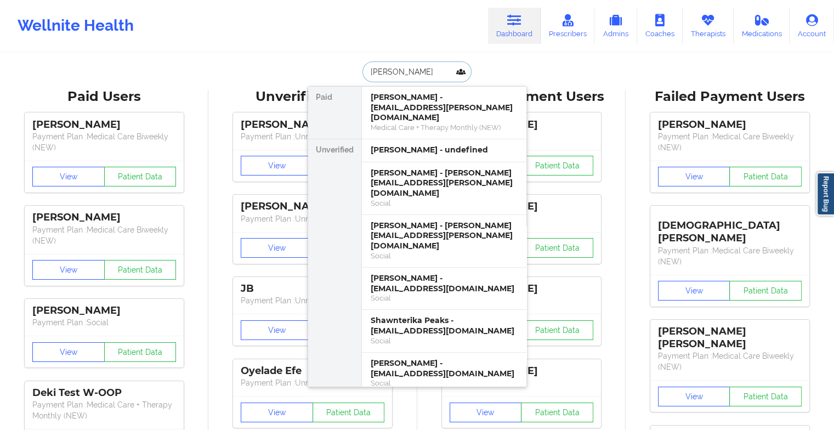
type input "[PERSON_NAME]"
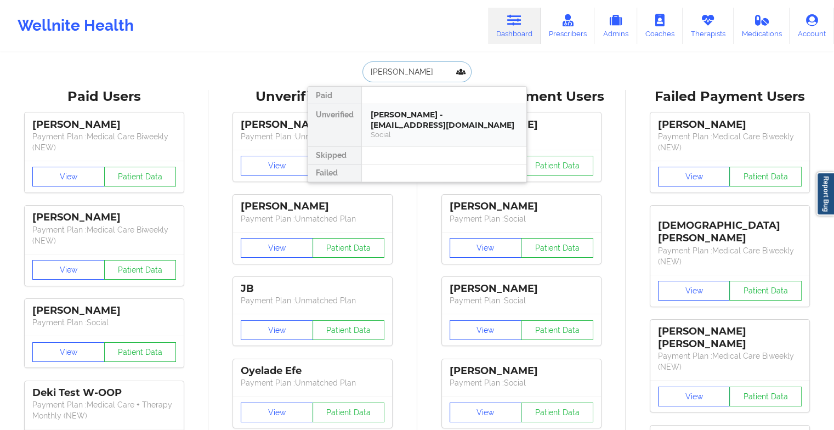
click at [434, 115] on div "[PERSON_NAME] - [EMAIL_ADDRESS][DOMAIN_NAME]" at bounding box center [444, 120] width 147 height 20
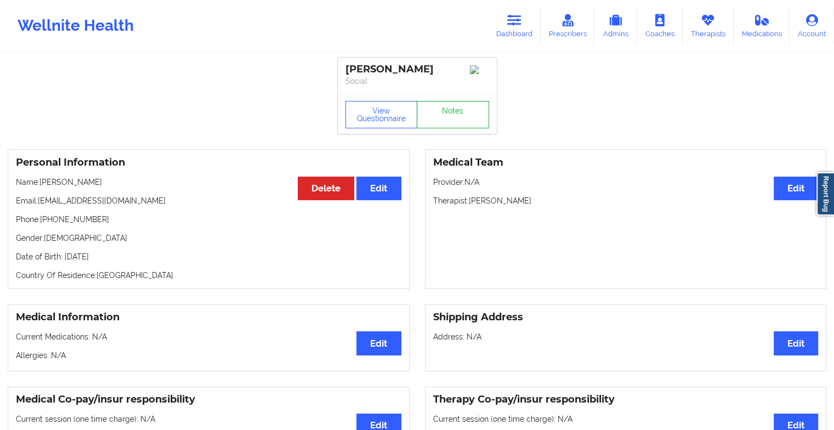
click at [456, 114] on link "Notes" at bounding box center [453, 114] width 72 height 27
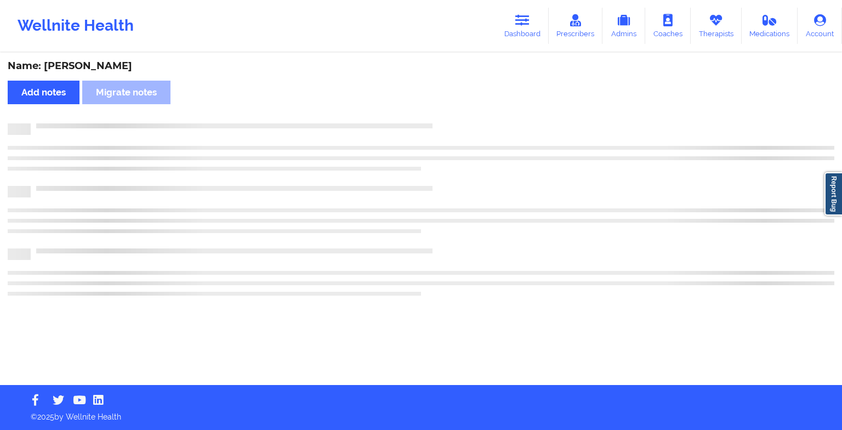
click at [456, 114] on div "Name: [PERSON_NAME] Add notes Migrate notes" at bounding box center [421, 219] width 842 height 331
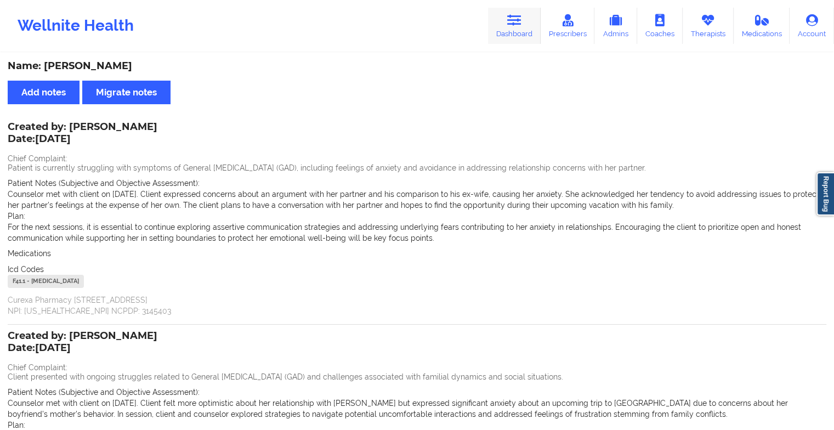
click at [512, 19] on icon at bounding box center [514, 20] width 14 height 12
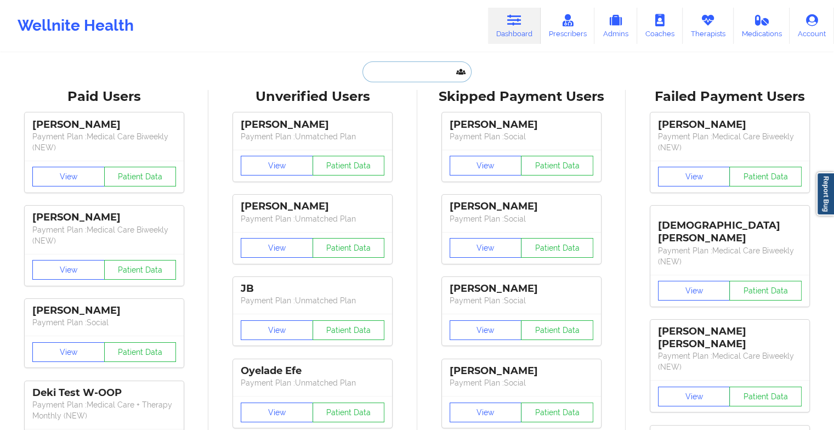
click at [402, 72] on input "text" at bounding box center [416, 71] width 109 height 21
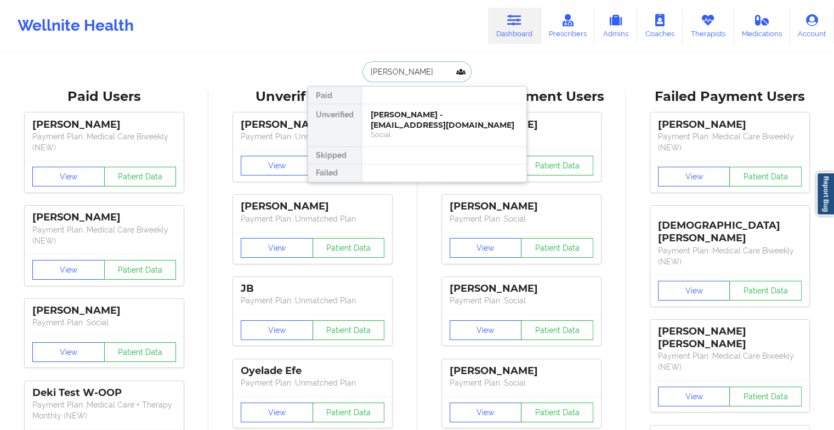
type input "[PERSON_NAME]"
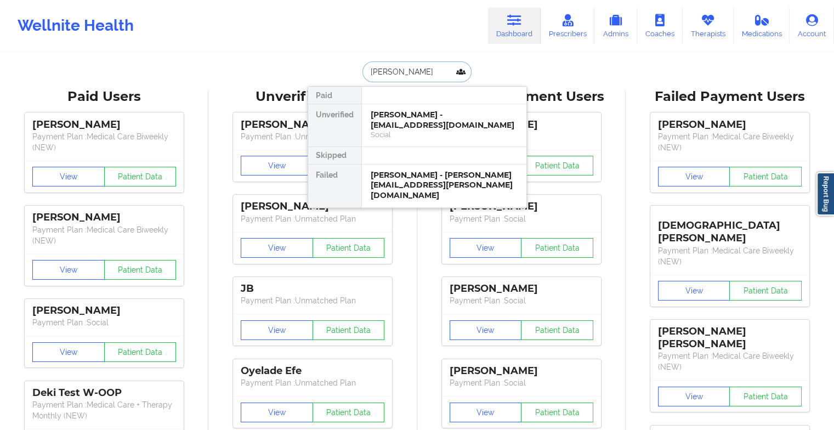
click at [447, 112] on div "[PERSON_NAME] - [EMAIL_ADDRESS][DOMAIN_NAME]" at bounding box center [444, 120] width 147 height 20
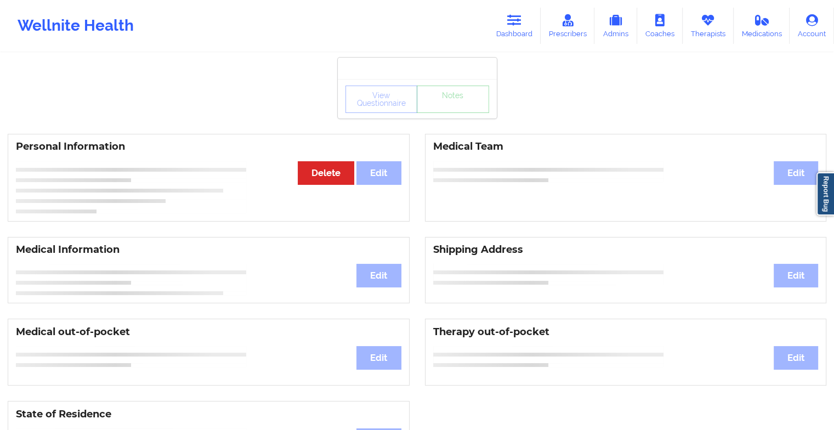
click at [451, 114] on div "View Questionnaire Notes" at bounding box center [417, 98] width 159 height 39
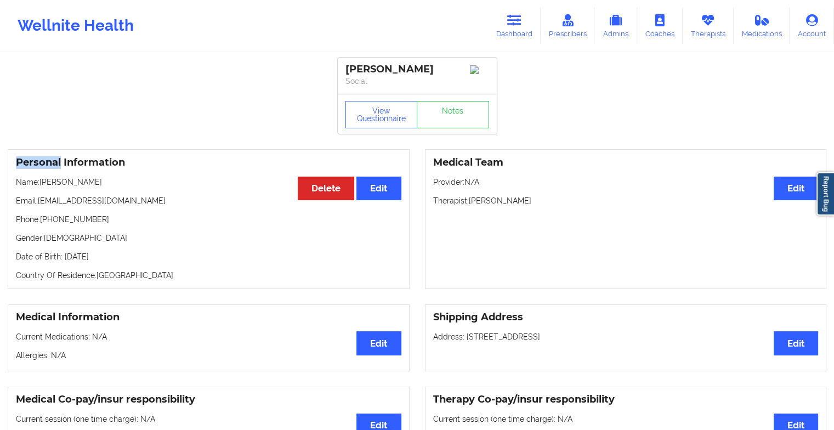
click at [451, 114] on div "View Questionnaire Notes" at bounding box center [417, 113] width 159 height 39
click at [451, 114] on link "Notes" at bounding box center [453, 114] width 72 height 27
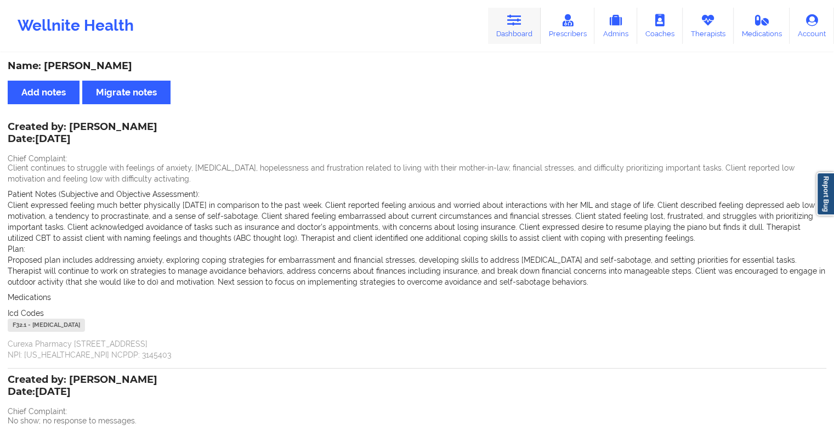
click at [507, 21] on link "Dashboard" at bounding box center [514, 26] width 53 height 36
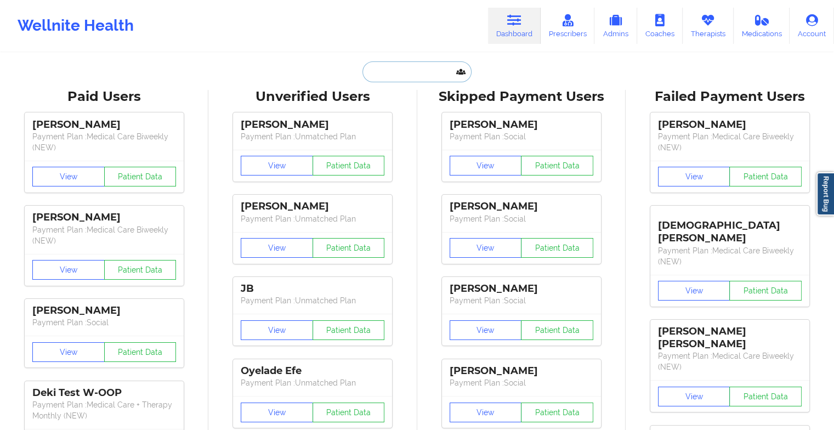
click at [409, 81] on input "text" at bounding box center [416, 71] width 109 height 21
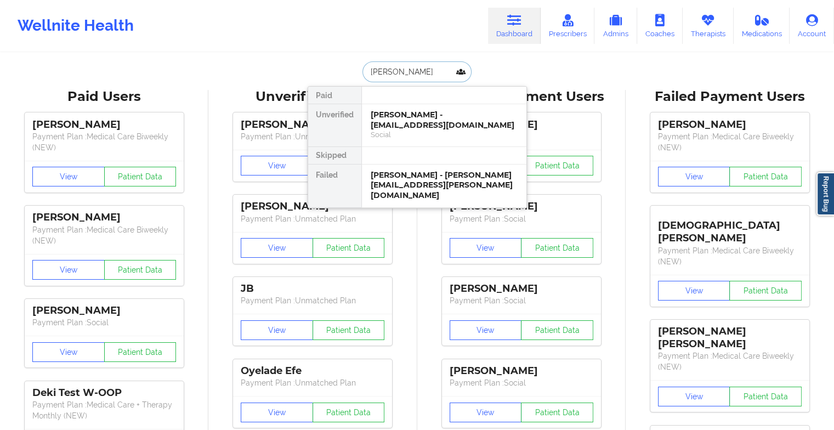
type input "[PERSON_NAME]"
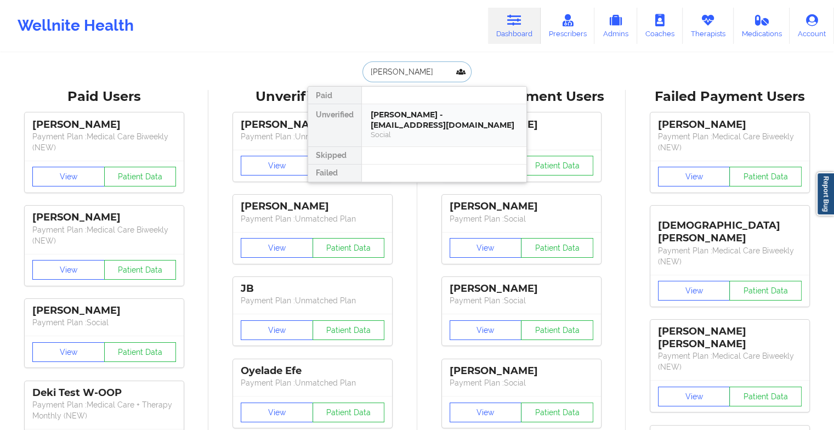
click at [440, 118] on div "[PERSON_NAME] - [EMAIL_ADDRESS][DOMAIN_NAME]" at bounding box center [444, 120] width 147 height 20
